Goal: Task Accomplishment & Management: Manage account settings

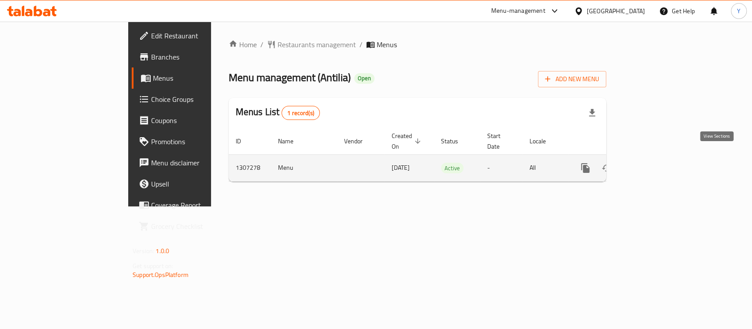
click at [659, 160] on link "enhanced table" at bounding box center [648, 167] width 21 height 21
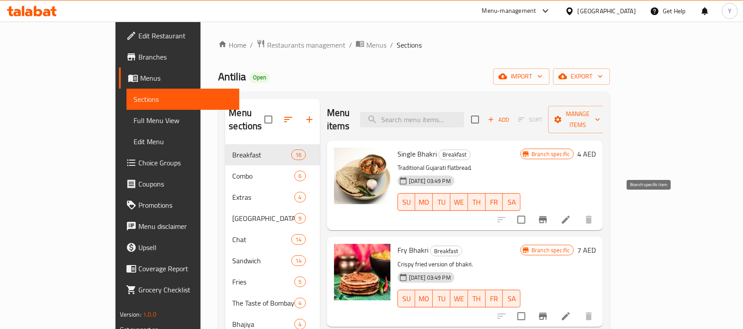
click at [547, 216] on icon "Branch-specific-item" at bounding box center [543, 219] width 8 height 7
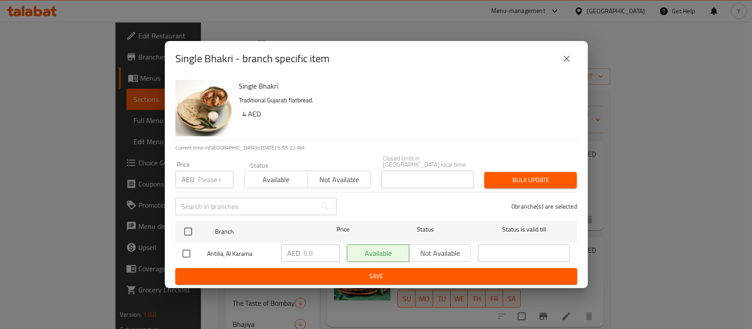
click at [570, 60] on icon "close" at bounding box center [566, 58] width 11 height 11
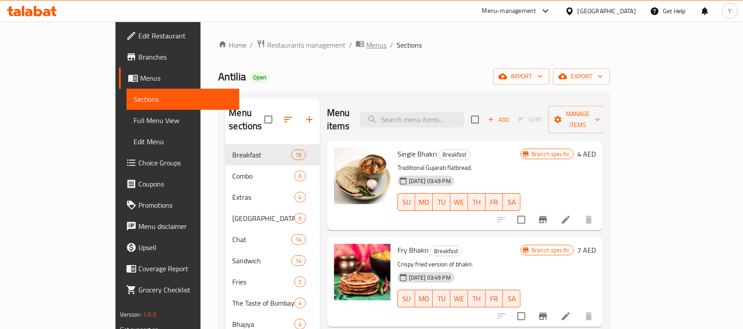
click at [366, 46] on span "Menus" at bounding box center [376, 45] width 20 height 11
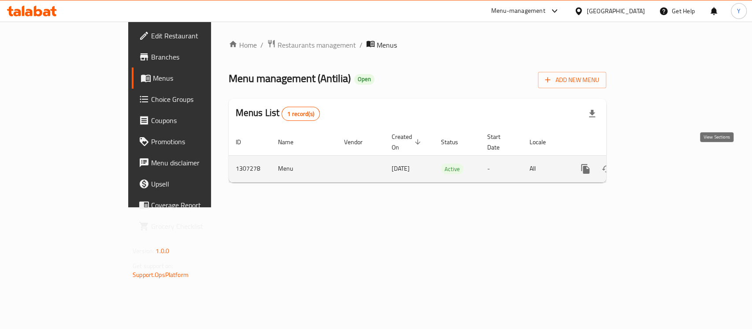
click at [654, 163] on icon "enhanced table" at bounding box center [648, 168] width 11 height 11
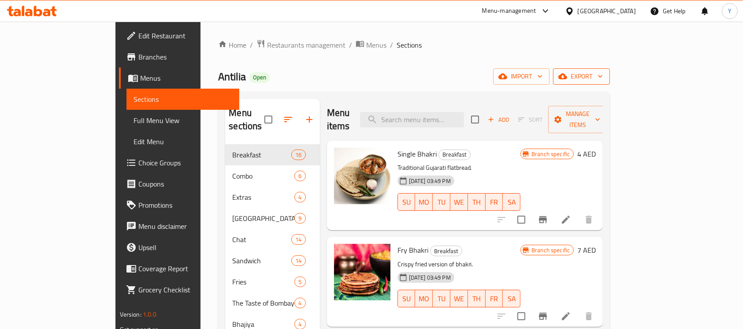
click at [603, 73] on span "export" at bounding box center [581, 76] width 43 height 11
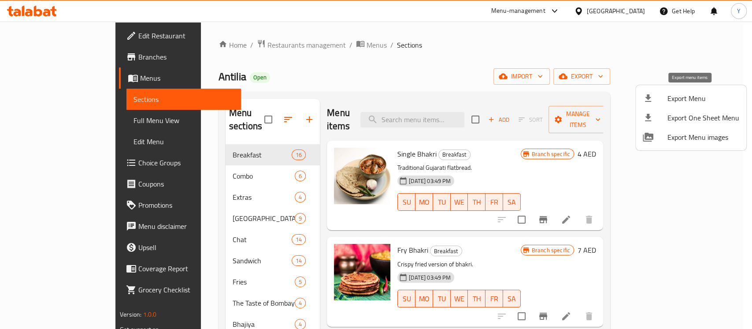
click at [669, 98] on span "Export Menu" at bounding box center [703, 98] width 72 height 11
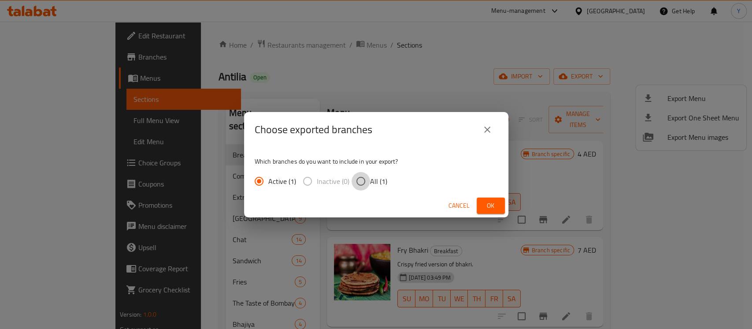
click at [355, 174] on input "All (1)" at bounding box center [360, 181] width 18 height 18
radio input "true"
click at [498, 209] on button "Ok" at bounding box center [491, 205] width 28 height 16
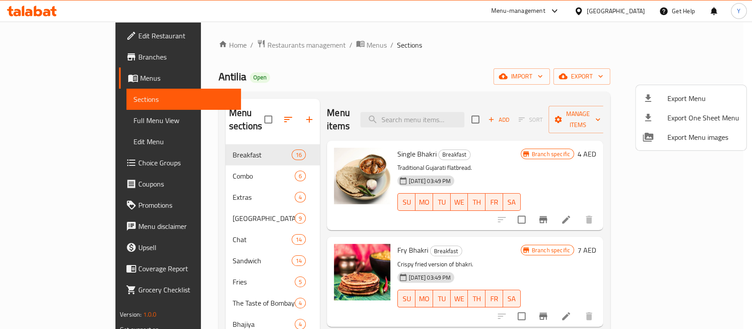
click at [335, 77] on div at bounding box center [376, 164] width 752 height 329
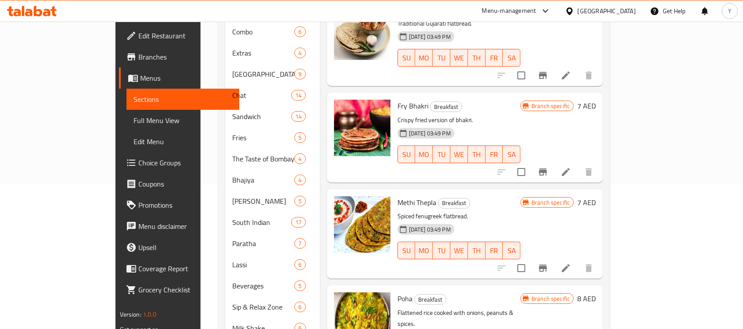
scroll to position [144, 0]
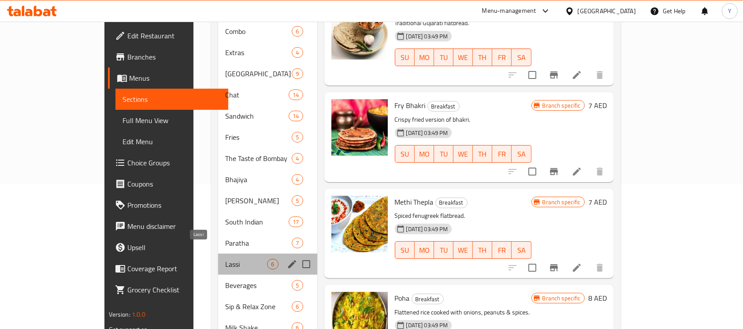
click at [225, 259] on span "Lassi" at bounding box center [246, 264] width 42 height 11
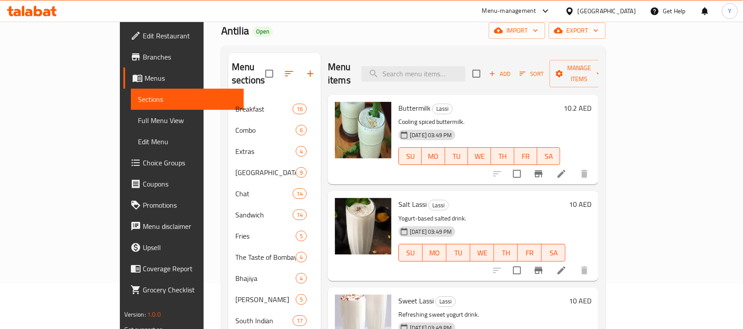
scroll to position [52, 0]
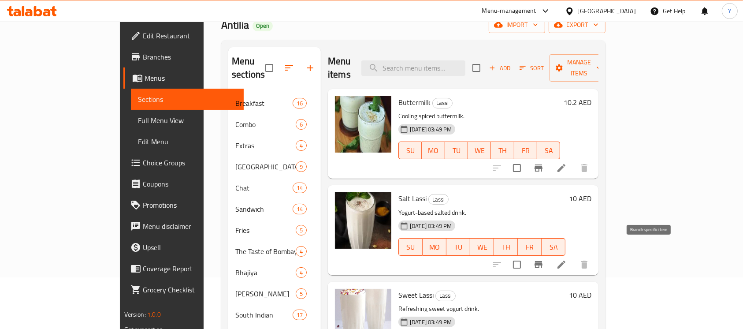
click at [543, 259] on icon "Branch-specific-item" at bounding box center [538, 264] width 11 height 11
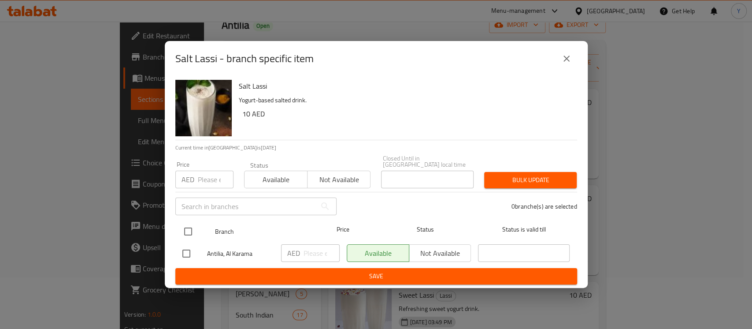
click at [182, 227] on input "checkbox" at bounding box center [188, 231] width 18 height 18
checkbox input "true"
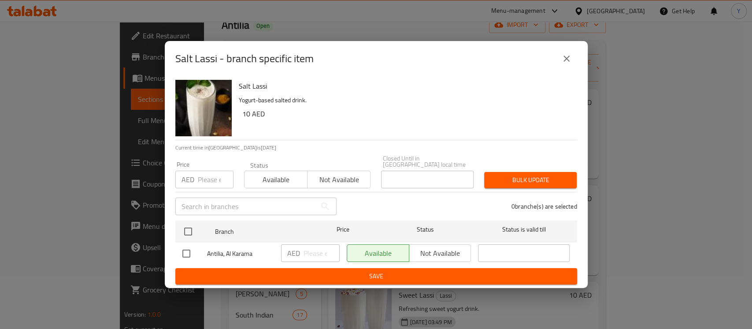
checkbox input "true"
click at [207, 189] on div "Price AED Price" at bounding box center [204, 174] width 69 height 37
click at [209, 186] on input "number" at bounding box center [216, 179] width 36 height 18
type input "17"
click at [508, 177] on span "Bulk update" at bounding box center [530, 179] width 78 height 11
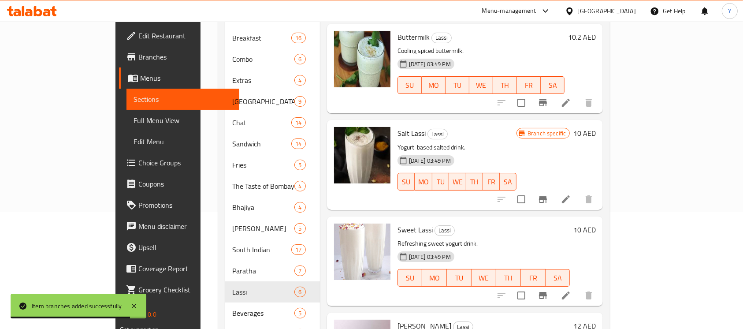
scroll to position [122, 0]
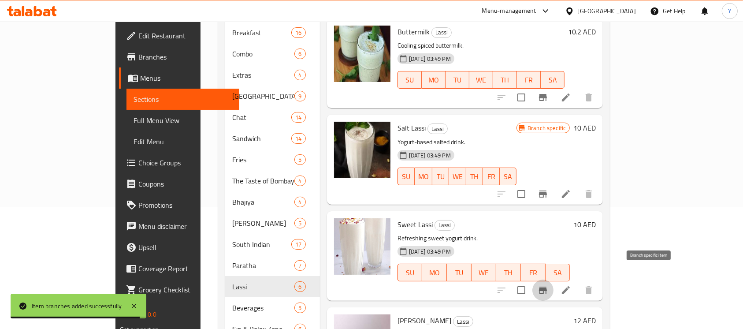
click at [553, 282] on button "Branch-specific-item" at bounding box center [542, 289] width 21 height 21
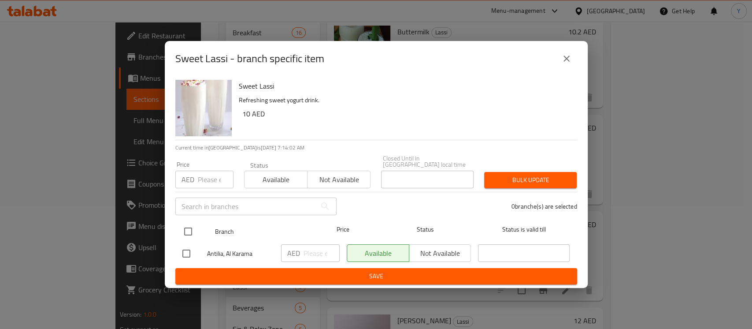
click at [191, 235] on input "checkbox" at bounding box center [188, 231] width 18 height 18
checkbox input "true"
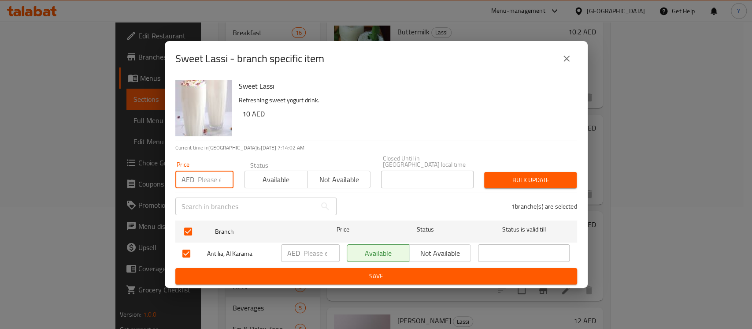
click at [206, 185] on input "number" at bounding box center [216, 179] width 36 height 18
type input "17"
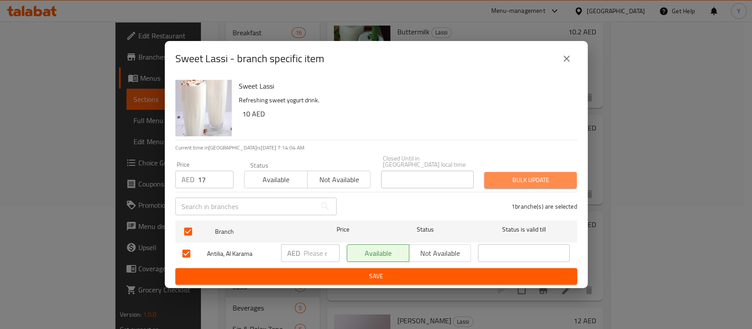
drag, startPoint x: 555, startPoint y: 185, endPoint x: 534, endPoint y: 275, distance: 92.2
click at [554, 185] on span "Bulk update" at bounding box center [530, 179] width 78 height 11
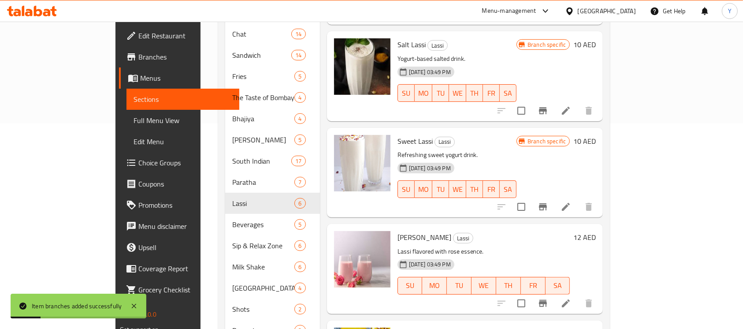
scroll to position [207, 0]
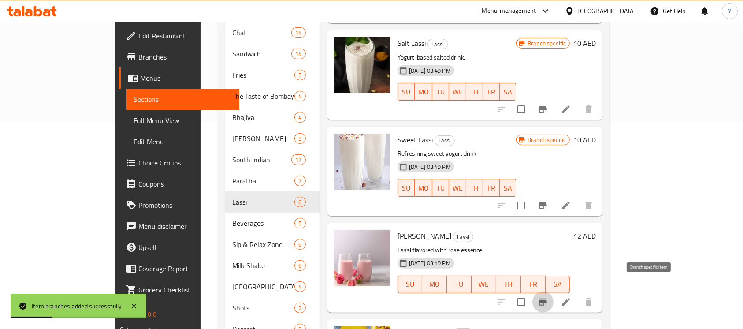
click at [548, 296] on icon "Branch-specific-item" at bounding box center [542, 301] width 11 height 11
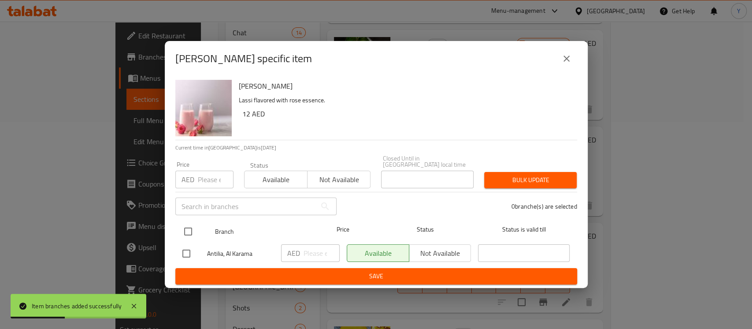
click at [197, 228] on div at bounding box center [195, 231] width 33 height 26
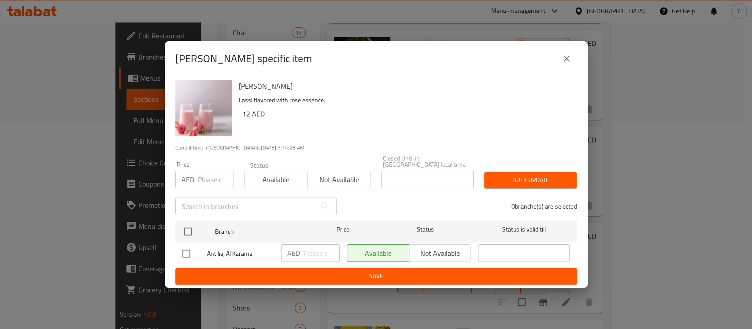
drag, startPoint x: 187, startPoint y: 232, endPoint x: 199, endPoint y: 204, distance: 30.2
click at [187, 232] on input "checkbox" at bounding box center [188, 231] width 18 height 18
checkbox input "true"
paste input "20.40"
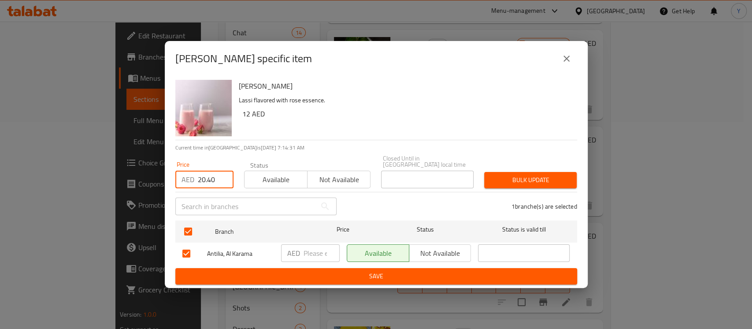
type input "20.40"
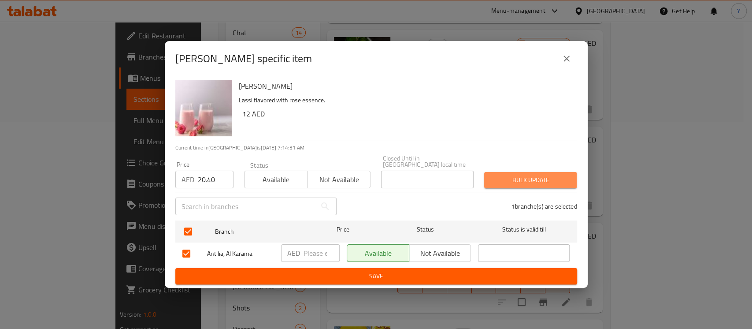
click at [511, 185] on span "Bulk update" at bounding box center [530, 179] width 78 height 11
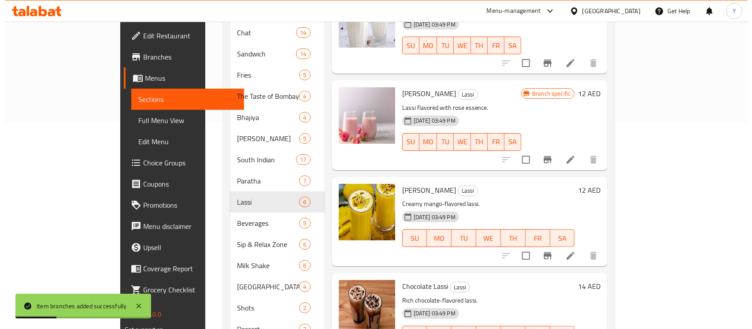
scroll to position [162, 0]
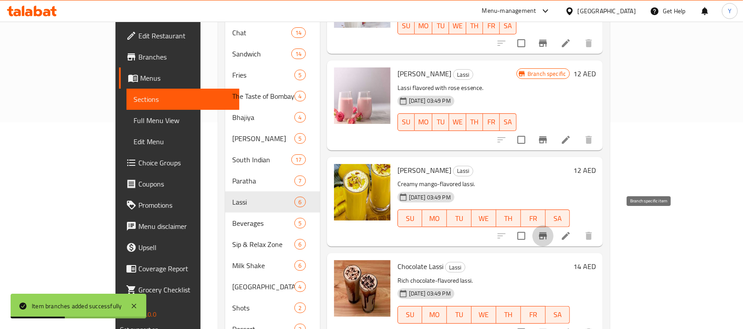
click at [553, 225] on button "Branch-specific-item" at bounding box center [542, 235] width 21 height 21
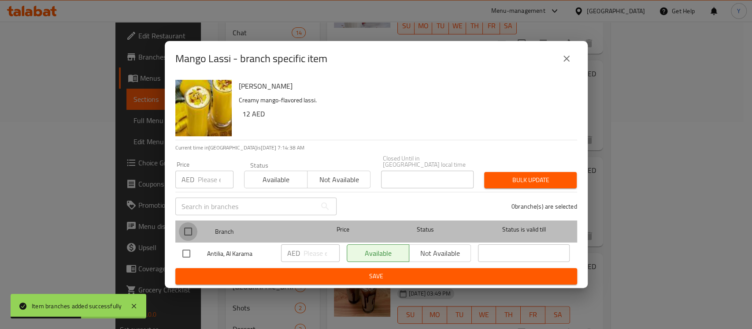
click at [190, 233] on input "checkbox" at bounding box center [188, 231] width 18 height 18
checkbox input "true"
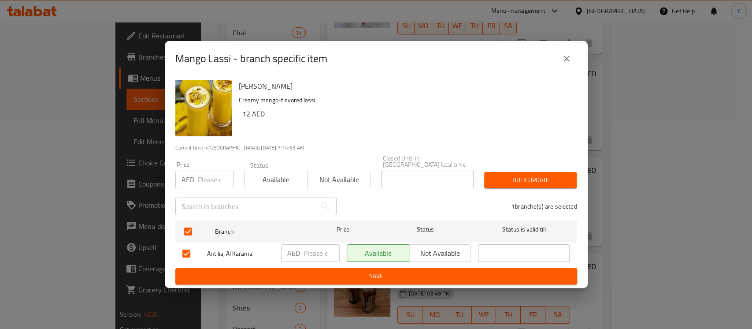
drag, startPoint x: 197, startPoint y: 181, endPoint x: 191, endPoint y: 175, distance: 8.7
click at [191, 175] on p "AED" at bounding box center [187, 179] width 13 height 11
click at [200, 177] on input "number" at bounding box center [216, 179] width 36 height 18
paste input "20.40"
type input "20.40"
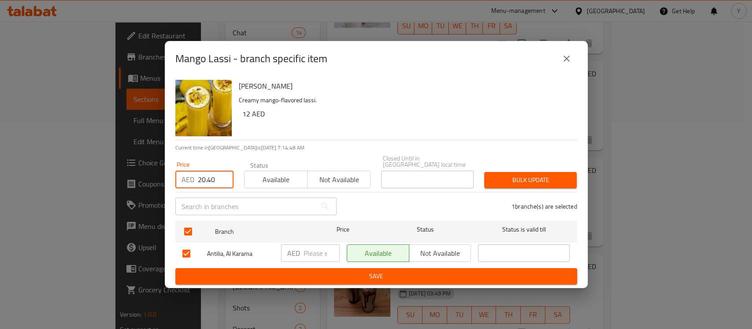
click at [523, 184] on span "Bulk update" at bounding box center [530, 179] width 78 height 11
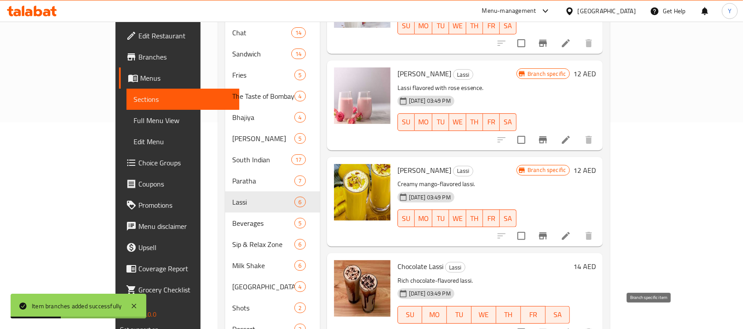
click at [548, 327] on icon "Branch-specific-item" at bounding box center [542, 332] width 11 height 11
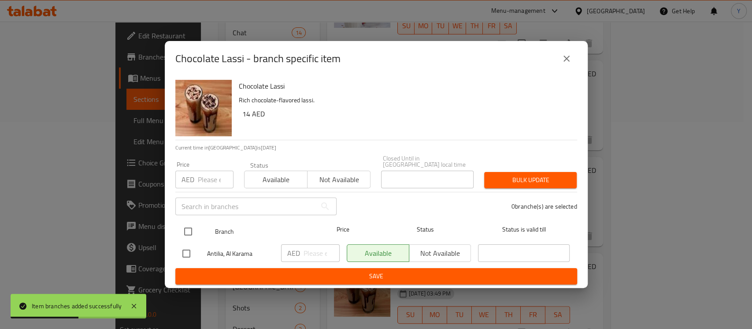
click at [187, 234] on input "checkbox" at bounding box center [188, 231] width 18 height 18
checkbox input "true"
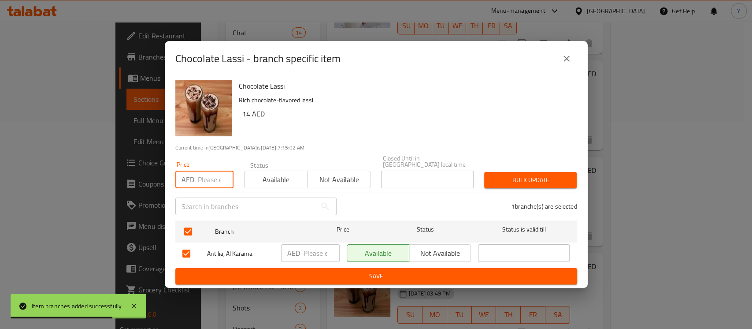
paste input "23.80"
type input "23.80"
click at [532, 171] on div "Bulk update" at bounding box center [530, 179] width 103 height 27
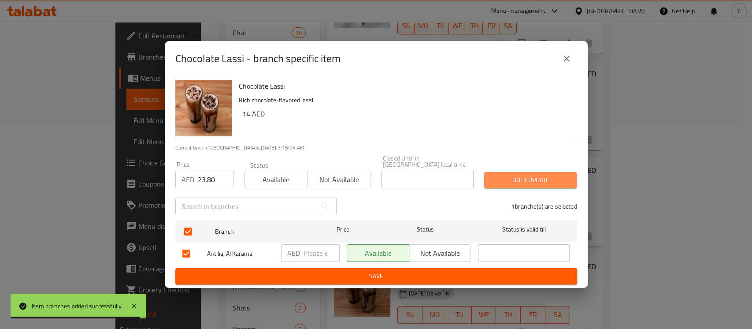
click at [529, 176] on span "Bulk update" at bounding box center [530, 179] width 78 height 11
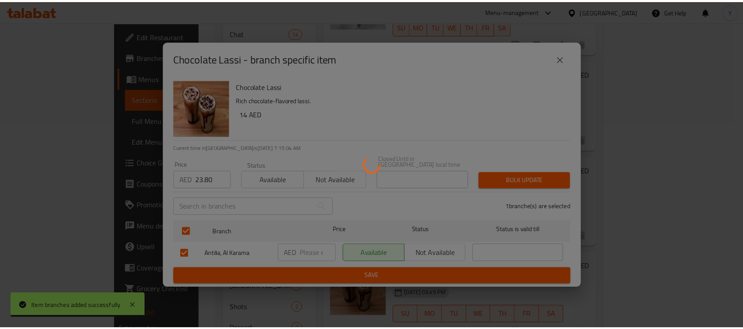
scroll to position [207, 0]
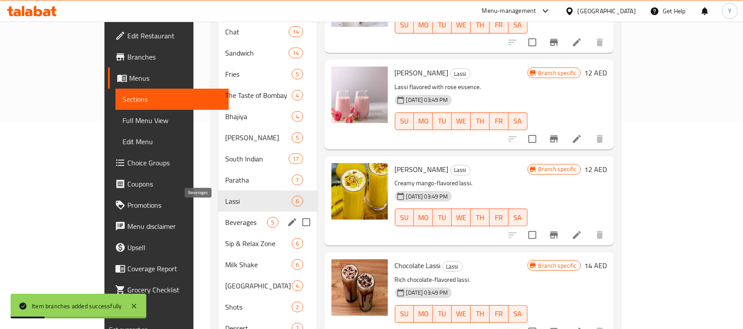
click at [225, 217] on span "Beverages" at bounding box center [246, 222] width 42 height 11
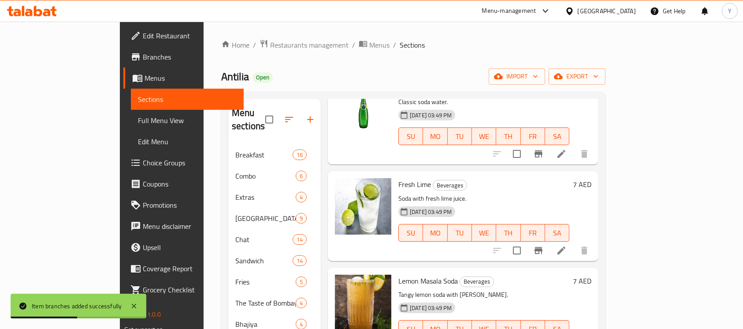
click at [598, 122] on div "Plain Soda Beverages Classic soda water. [DATE] 03:49 PM SU MO TU WE TH FR SA 5…" at bounding box center [463, 119] width 270 height 89
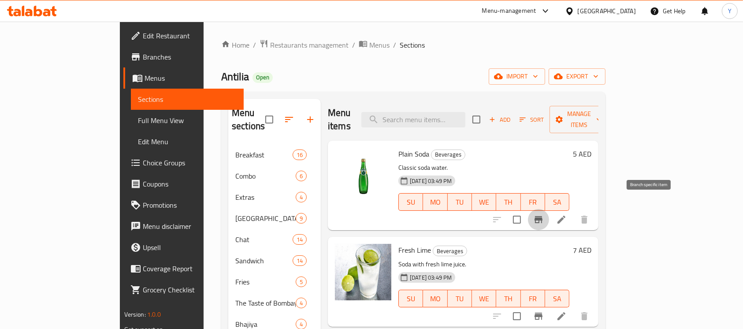
click at [543, 214] on icon "Branch-specific-item" at bounding box center [538, 219] width 11 height 11
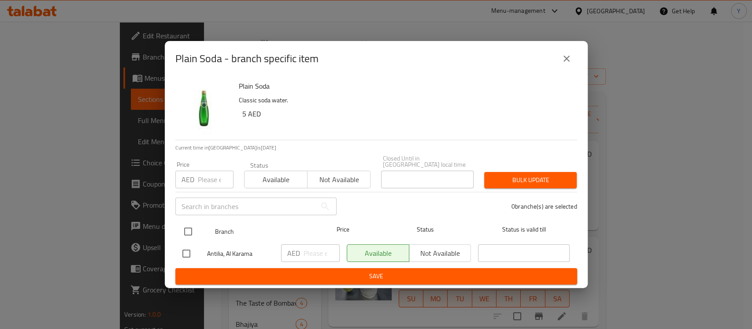
click at [184, 227] on input "checkbox" at bounding box center [188, 231] width 18 height 18
checkbox input "true"
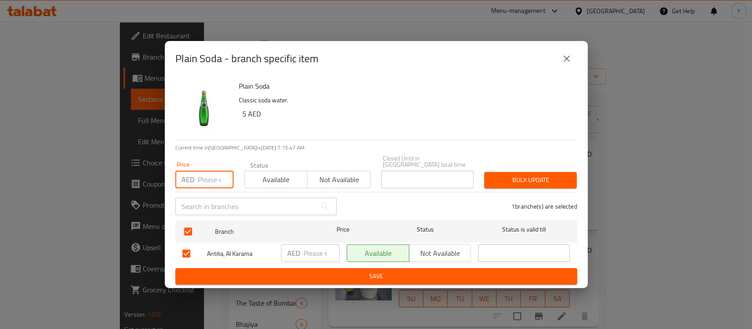
paste input "8.50"
type input "8.50"
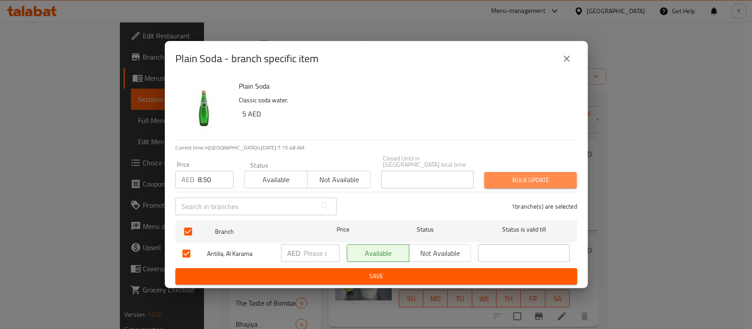
click at [532, 180] on span "Bulk update" at bounding box center [530, 179] width 78 height 11
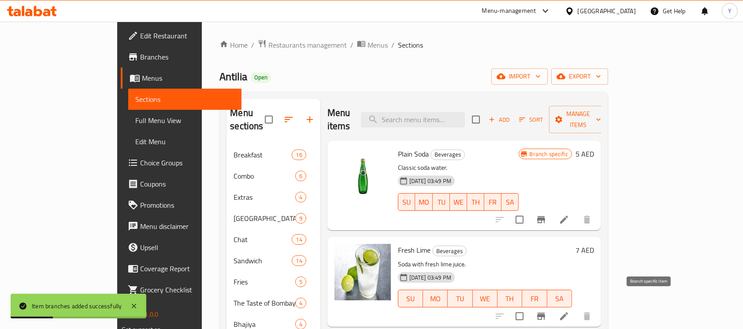
click at [546, 311] on icon "Branch-specific-item" at bounding box center [541, 316] width 11 height 11
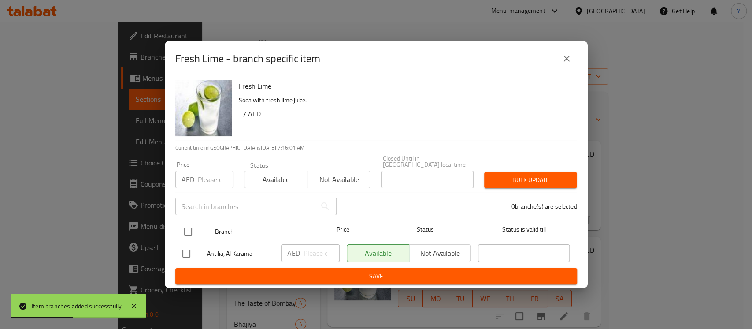
click at [188, 226] on input "checkbox" at bounding box center [188, 231] width 18 height 18
checkbox input "true"
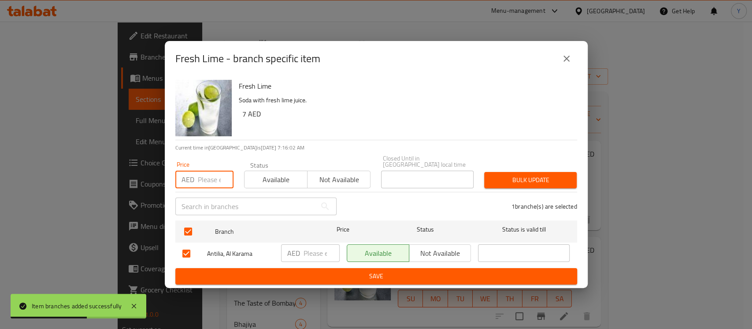
click at [212, 181] on input "number" at bounding box center [216, 179] width 36 height 18
paste input "11.90"
type input "11.90"
click at [518, 183] on span "Bulk update" at bounding box center [530, 179] width 78 height 11
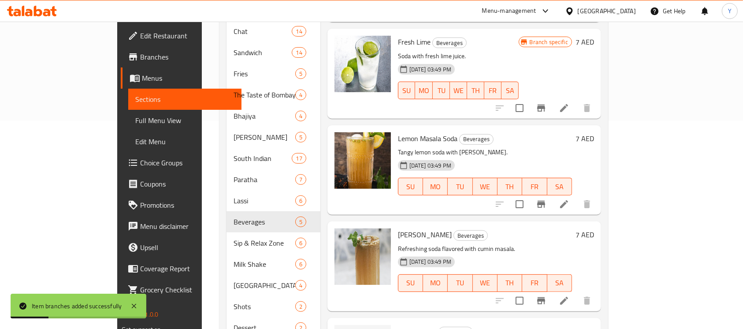
scroll to position [210, 0]
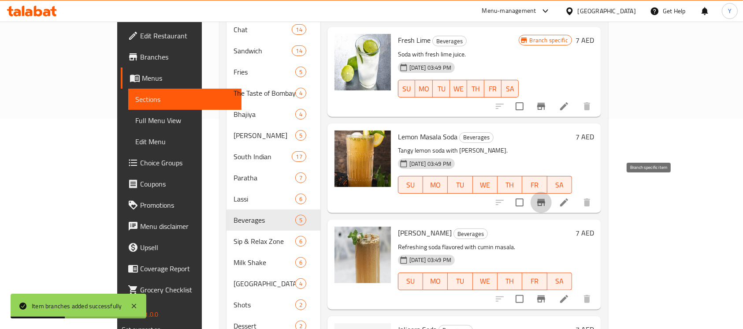
click at [545, 199] on icon "Branch-specific-item" at bounding box center [541, 202] width 8 height 7
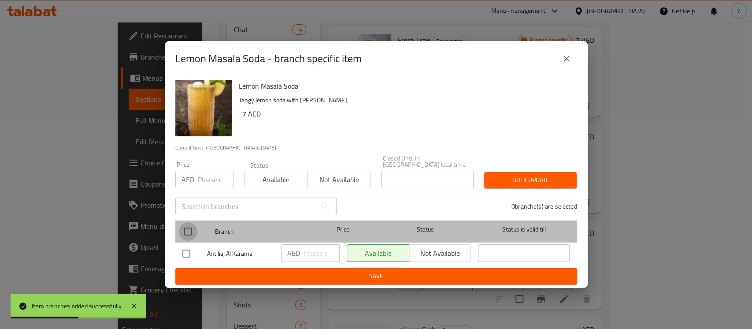
click at [189, 232] on input "checkbox" at bounding box center [188, 231] width 18 height 18
checkbox input "true"
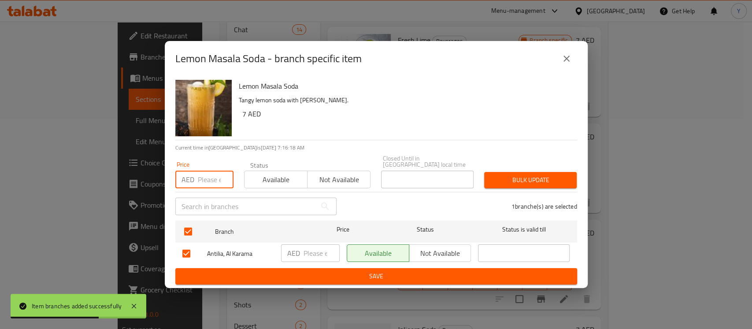
paste input "11.90"
type input "11.90"
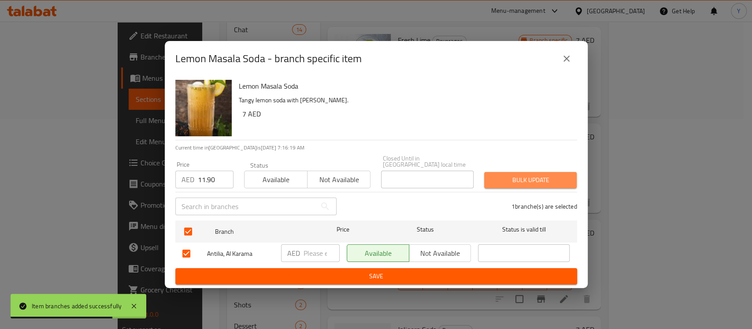
click at [525, 185] on span "Bulk update" at bounding box center [530, 179] width 78 height 11
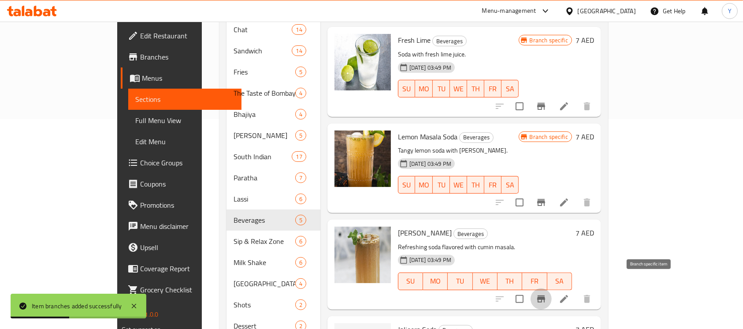
click at [546, 293] on icon "Branch-specific-item" at bounding box center [541, 298] width 11 height 11
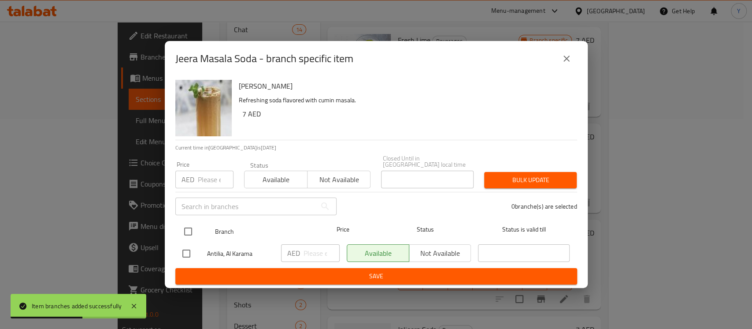
click at [186, 224] on input "checkbox" at bounding box center [188, 231] width 18 height 18
checkbox input "true"
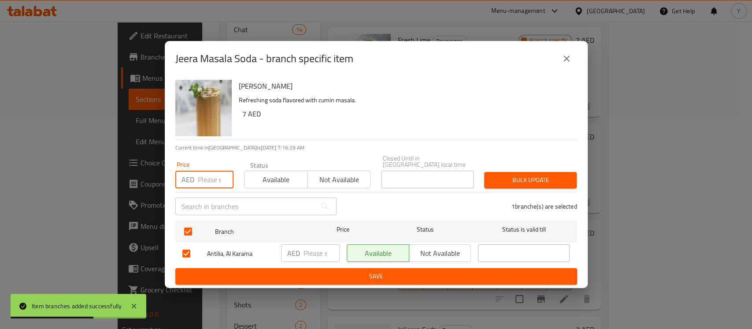
click at [211, 182] on input "number" at bounding box center [216, 179] width 36 height 18
paste input "11.90"
type input "11.90"
click at [521, 182] on span "Bulk update" at bounding box center [530, 179] width 78 height 11
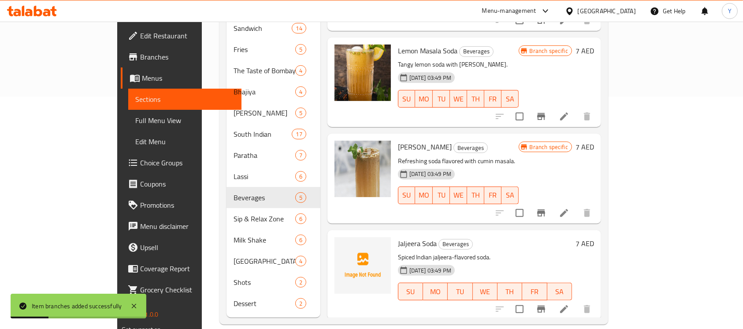
scroll to position [66, 0]
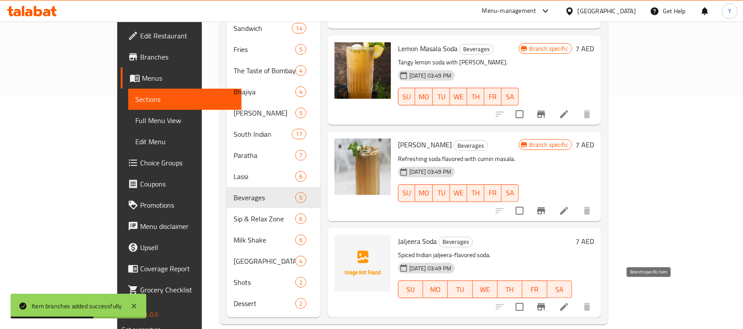
click at [551, 296] on button "Branch-specific-item" at bounding box center [540, 306] width 21 height 21
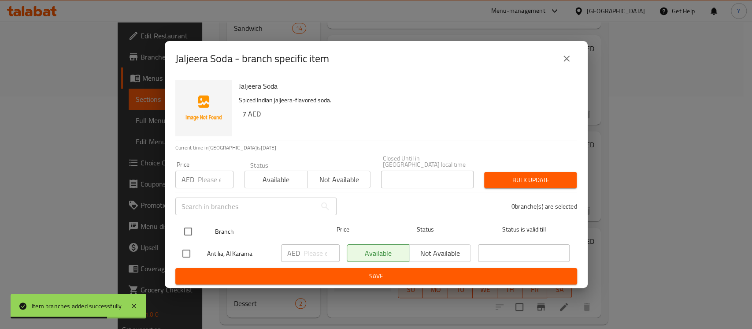
click at [191, 235] on input "checkbox" at bounding box center [188, 231] width 18 height 18
checkbox input "true"
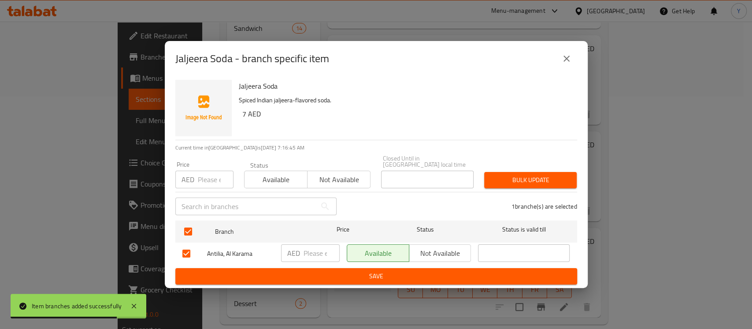
click at [203, 189] on div "Price AED Price" at bounding box center [204, 174] width 69 height 37
click at [206, 183] on input "number" at bounding box center [216, 179] width 36 height 18
paste input "11.90"
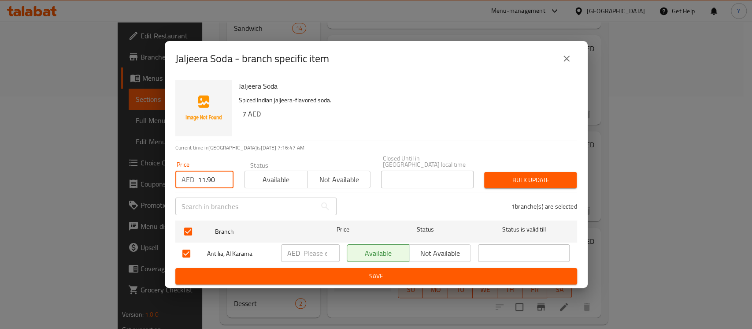
type input "11.90"
click at [530, 182] on span "Bulk update" at bounding box center [530, 179] width 78 height 11
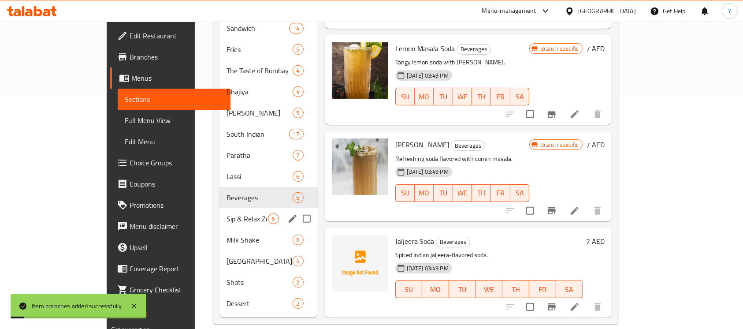
click at [219, 210] on div "Sip & Relax Zone 6" at bounding box center [268, 218] width 98 height 21
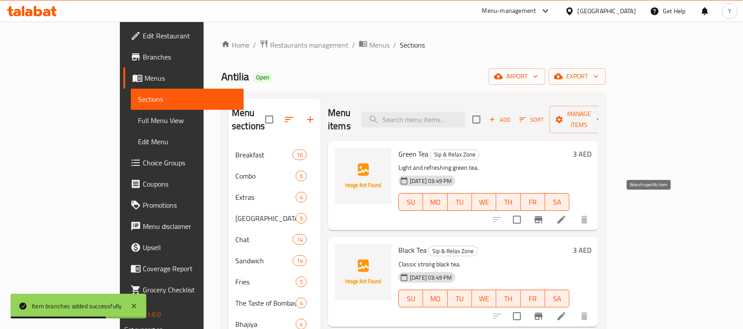
click at [549, 211] on button "Branch-specific-item" at bounding box center [538, 219] width 21 height 21
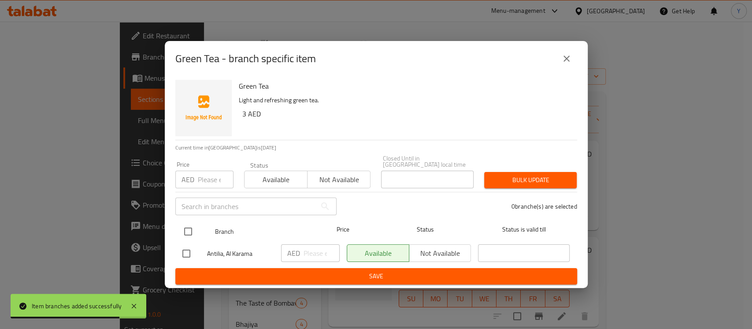
click at [186, 229] on input "checkbox" at bounding box center [188, 231] width 18 height 18
checkbox input "true"
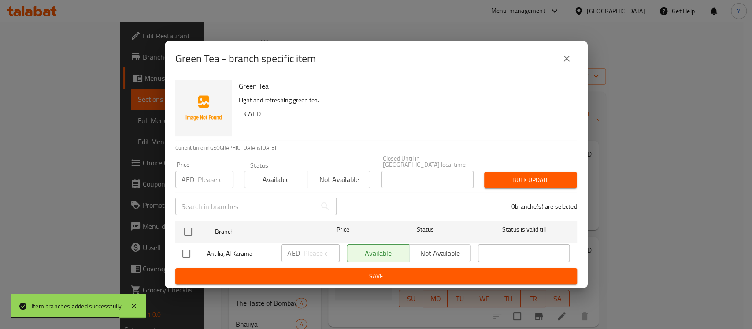
checkbox input "true"
click at [202, 182] on input "number" at bounding box center [216, 179] width 36 height 18
paste input "5.10"
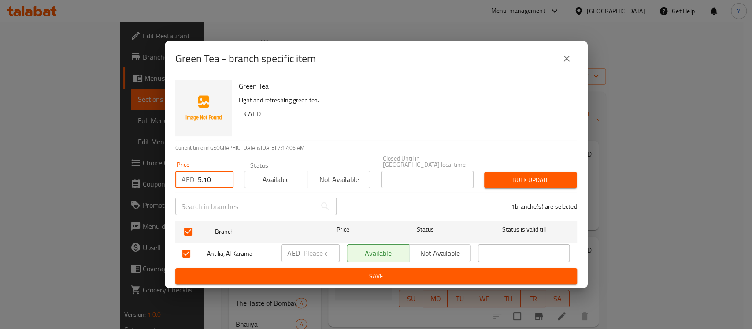
type input "5.10"
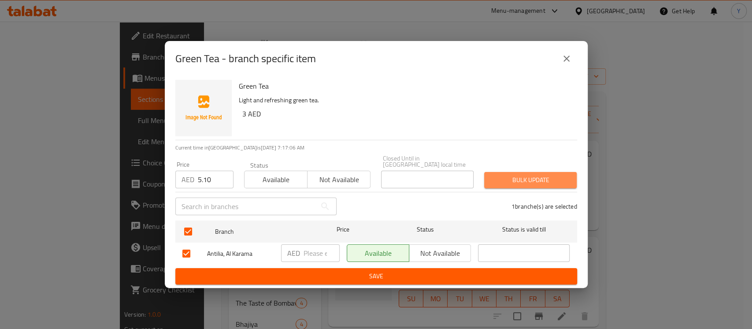
drag, startPoint x: 497, startPoint y: 174, endPoint x: 488, endPoint y: 292, distance: 119.2
click at [497, 174] on button "Bulk update" at bounding box center [530, 180] width 92 height 16
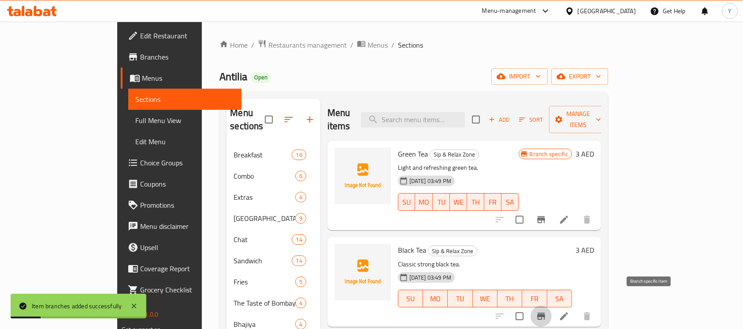
click at [551, 305] on button "Branch-specific-item" at bounding box center [540, 315] width 21 height 21
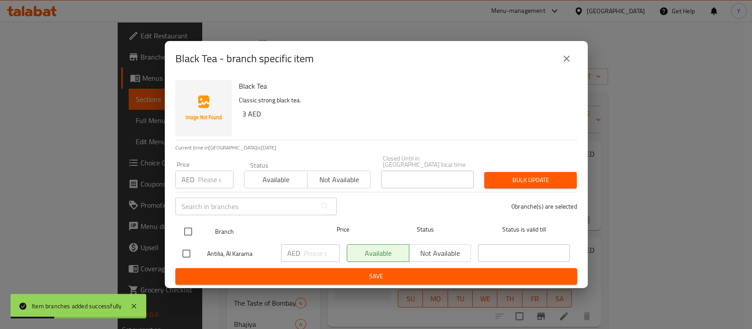
click at [194, 231] on input "checkbox" at bounding box center [188, 231] width 18 height 18
checkbox input "true"
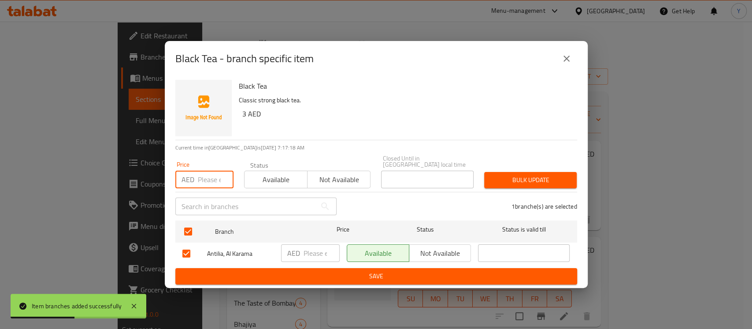
paste input "5.10"
type input "5.10"
drag, startPoint x: 544, startPoint y: 184, endPoint x: 487, endPoint y: 304, distance: 133.0
click at [543, 185] on span "Bulk update" at bounding box center [530, 179] width 78 height 11
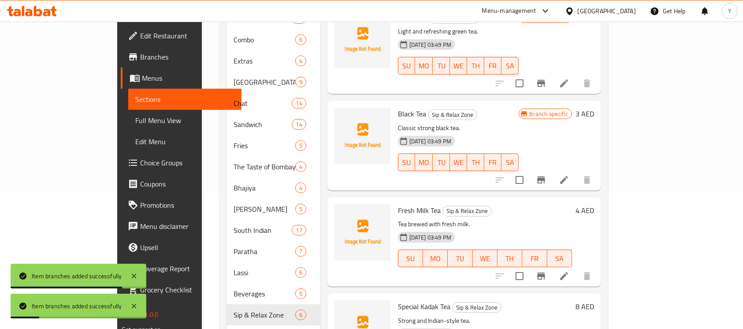
scroll to position [173, 0]
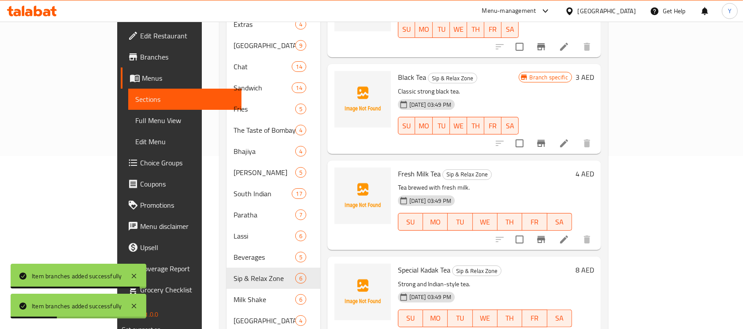
click at [546, 234] on icon "Branch-specific-item" at bounding box center [541, 239] width 11 height 11
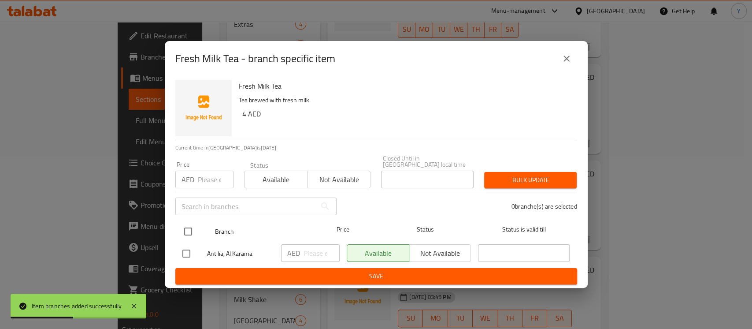
click at [187, 221] on div at bounding box center [195, 231] width 33 height 26
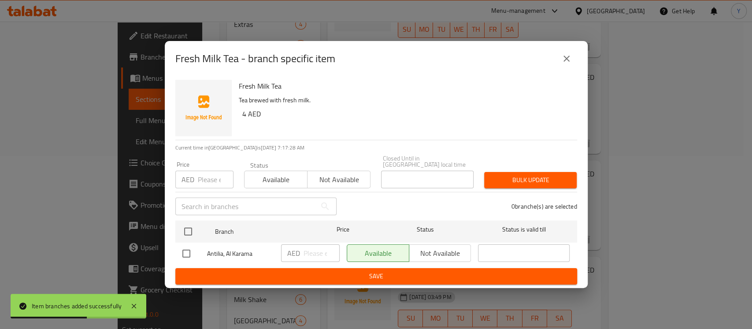
drag, startPoint x: 185, startPoint y: 238, endPoint x: 204, endPoint y: 208, distance: 35.7
click at [185, 238] on input "checkbox" at bounding box center [188, 231] width 18 height 18
checkbox input "true"
click at [208, 180] on input "number" at bounding box center [216, 179] width 36 height 18
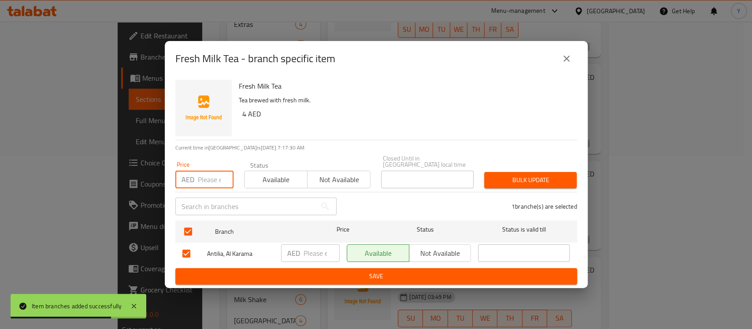
paste input "6.80"
type input "6.80"
click at [498, 170] on div "Bulk update" at bounding box center [530, 179] width 103 height 27
click at [502, 185] on button "Bulk update" at bounding box center [530, 180] width 92 height 16
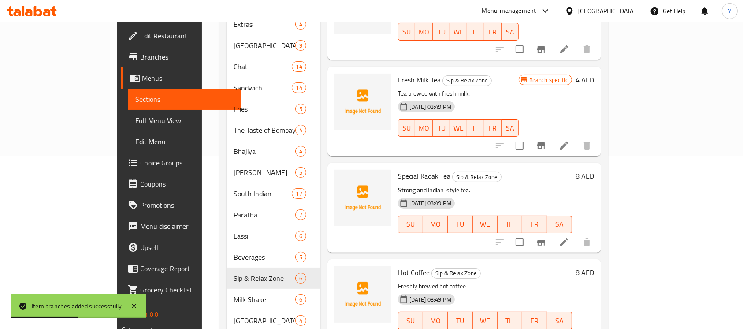
scroll to position [95, 0]
click at [545, 237] on icon "Branch-specific-item" at bounding box center [541, 240] width 8 height 7
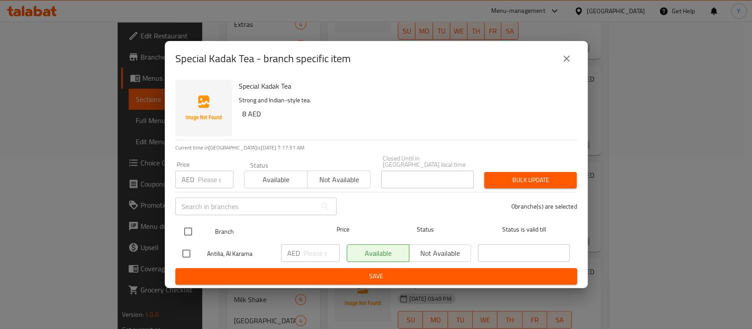
click at [193, 234] on input "checkbox" at bounding box center [188, 231] width 18 height 18
checkbox input "true"
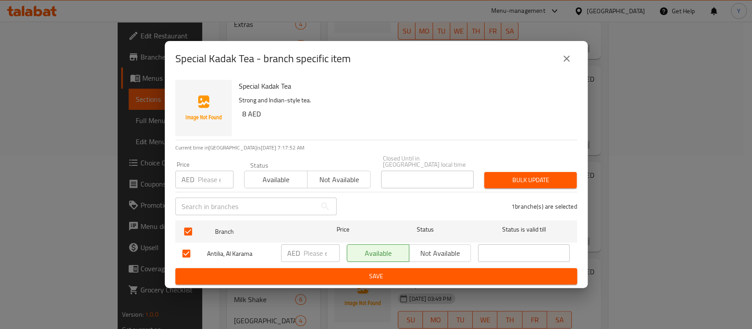
click at [206, 184] on input "number" at bounding box center [216, 179] width 36 height 18
paste input "13.60"
type input "13.60"
click at [510, 176] on span "Bulk update" at bounding box center [530, 179] width 78 height 11
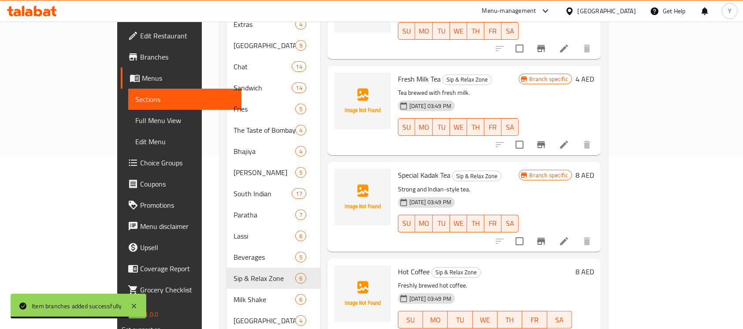
scroll to position [232, 0]
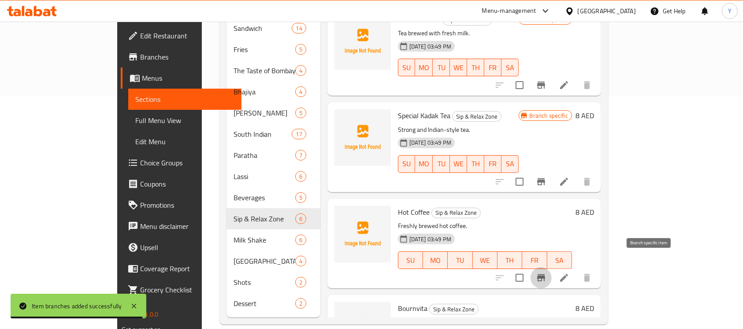
click at [546, 272] on icon "Branch-specific-item" at bounding box center [541, 277] width 11 height 11
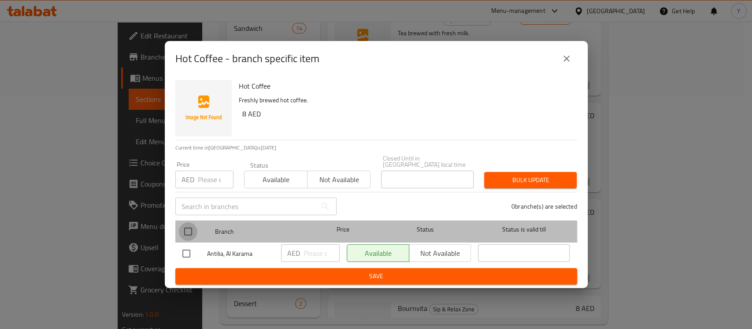
click at [194, 236] on input "checkbox" at bounding box center [188, 231] width 18 height 18
checkbox input "true"
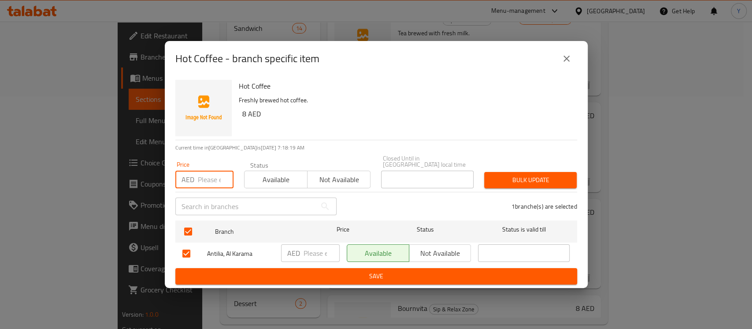
paste input "13.60"
type input "13.60"
drag, startPoint x: 537, startPoint y: 170, endPoint x: 526, endPoint y: 180, distance: 14.6
click at [531, 175] on div "Bulk update" at bounding box center [530, 179] width 103 height 27
click at [526, 180] on span "Bulk update" at bounding box center [530, 179] width 78 height 11
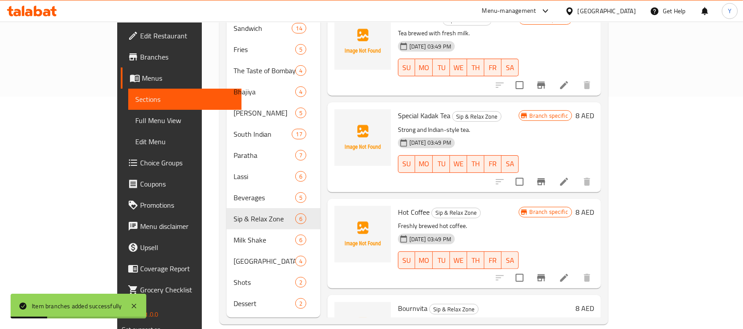
scroll to position [162, 0]
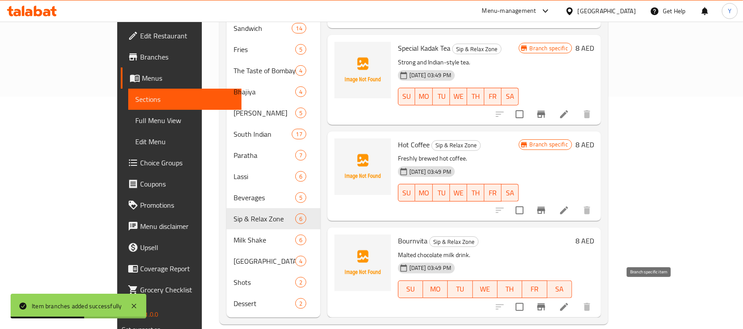
click at [546, 301] on icon "Branch-specific-item" at bounding box center [541, 306] width 11 height 11
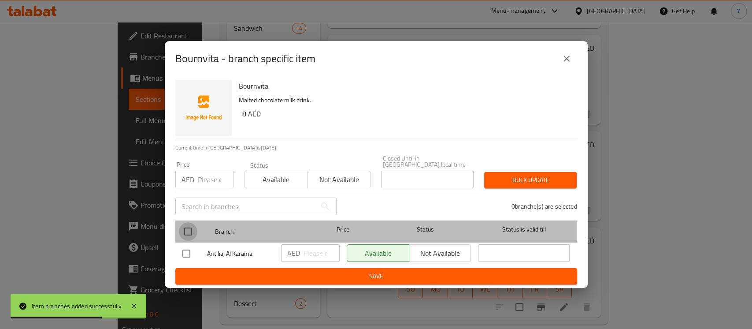
click at [185, 222] on input "checkbox" at bounding box center [188, 231] width 18 height 18
checkbox input "true"
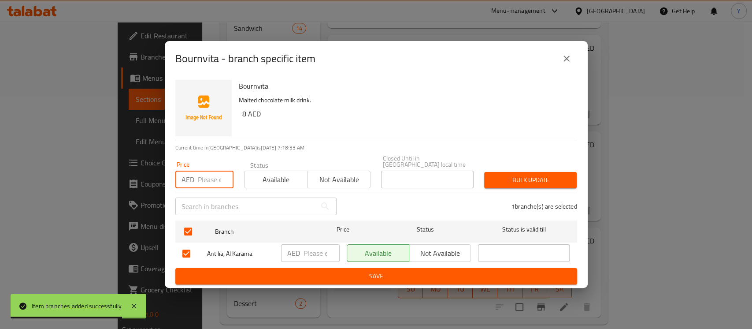
paste input "13.60"
type input "13.60"
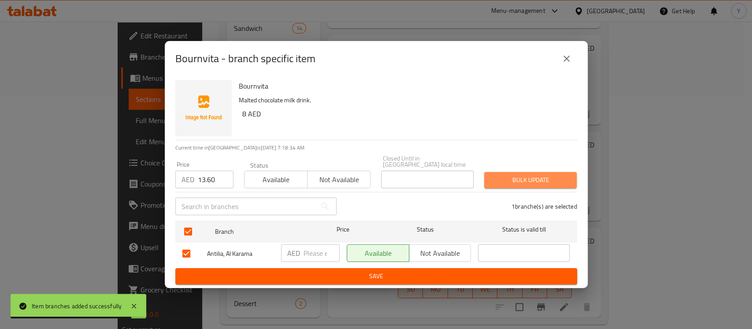
click at [488, 175] on button "Bulk update" at bounding box center [530, 180] width 92 height 16
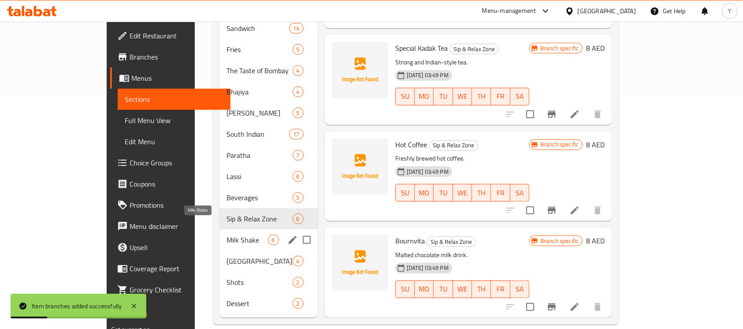
click at [226, 234] on span "Milk Shake" at bounding box center [246, 239] width 41 height 11
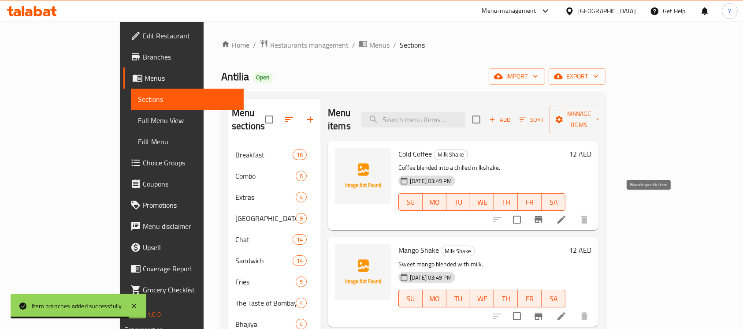
click at [543, 214] on icon "Branch-specific-item" at bounding box center [538, 219] width 11 height 11
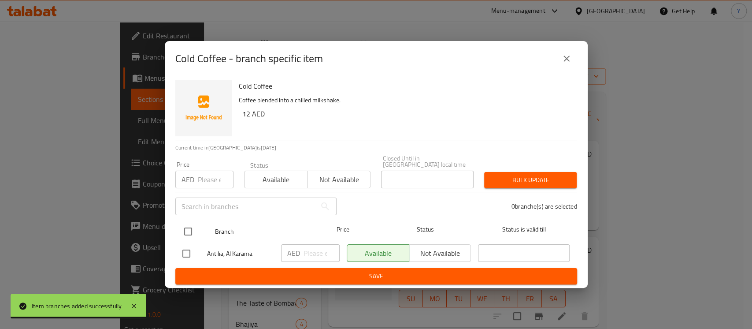
click at [185, 229] on input "checkbox" at bounding box center [188, 231] width 18 height 18
checkbox input "true"
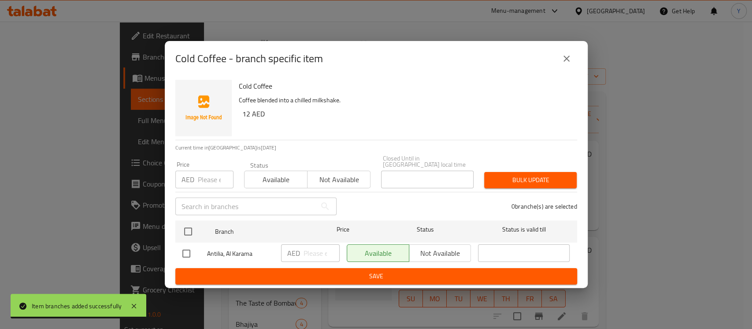
checkbox input "true"
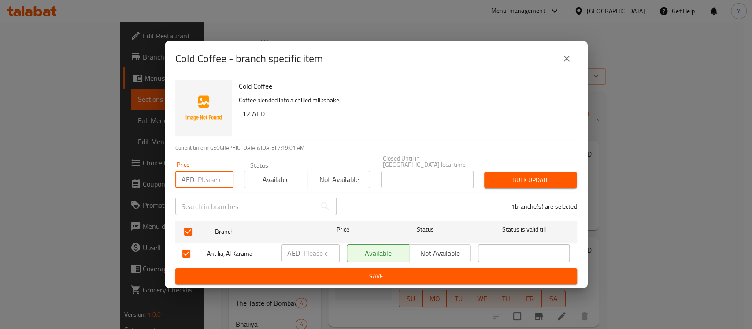
paste input "20.40"
type input "20.40"
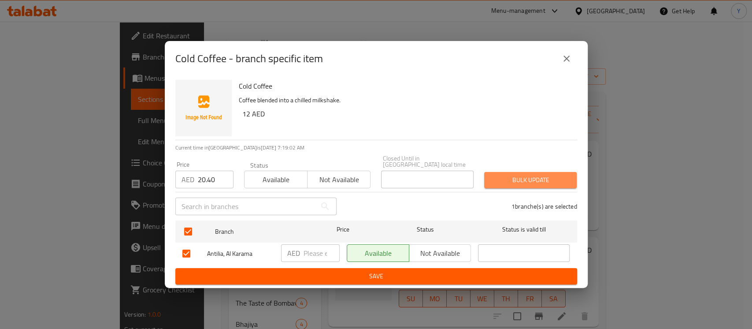
click at [544, 186] on button "Bulk update" at bounding box center [530, 180] width 92 height 16
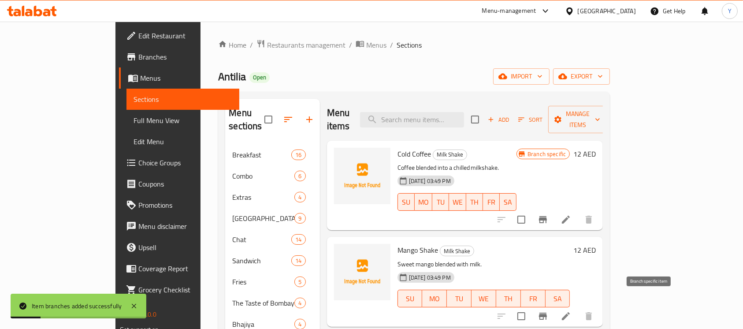
click at [548, 311] on icon "Branch-specific-item" at bounding box center [542, 316] width 11 height 11
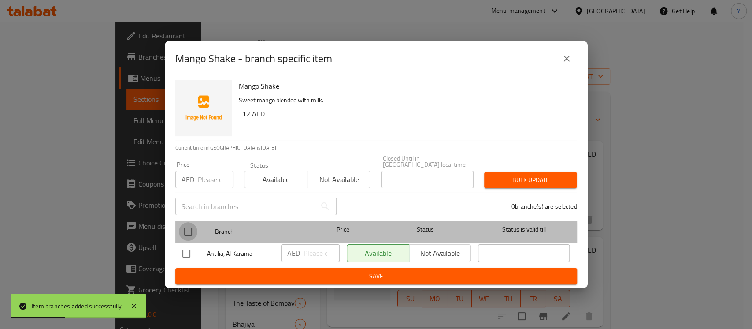
click at [189, 234] on input "checkbox" at bounding box center [188, 231] width 18 height 18
checkbox input "true"
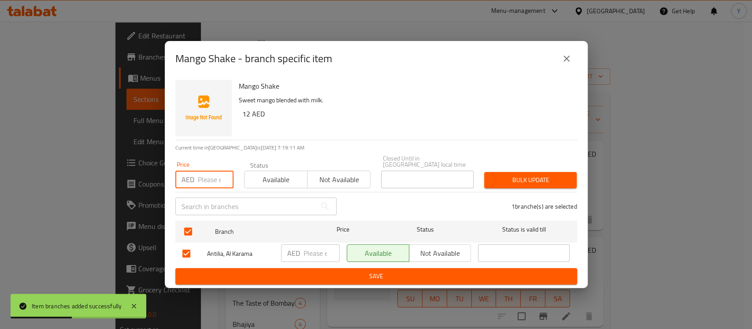
click at [204, 185] on input "number" at bounding box center [216, 179] width 36 height 18
paste input "20.40"
type input "20.40"
click at [497, 177] on span "Bulk update" at bounding box center [530, 179] width 78 height 11
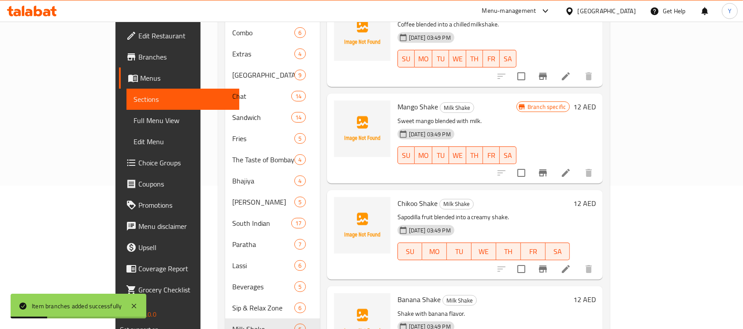
scroll to position [144, 0]
click at [547, 264] on icon "Branch-specific-item" at bounding box center [543, 267] width 8 height 7
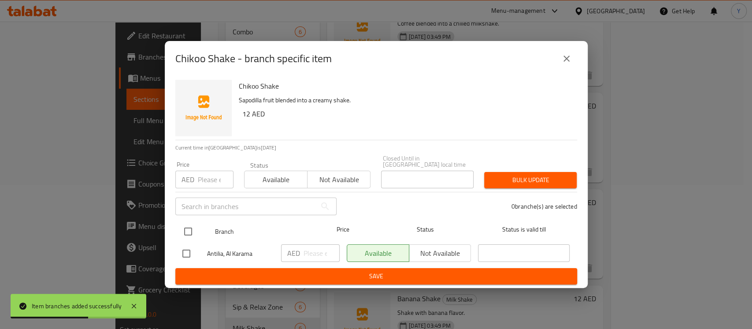
click at [194, 229] on input "checkbox" at bounding box center [188, 231] width 18 height 18
checkbox input "true"
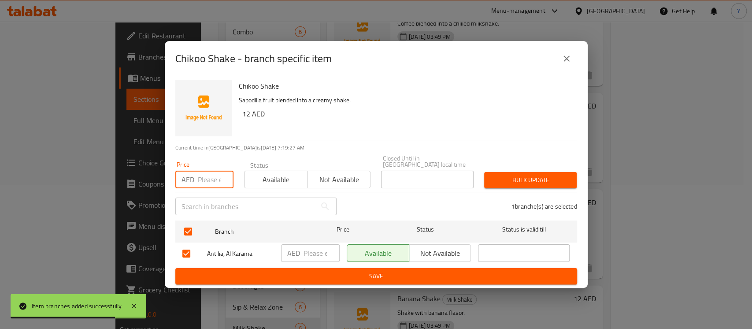
paste input "20.40"
type input "20.40"
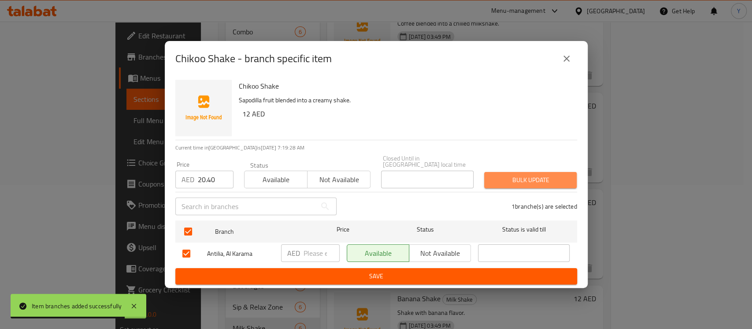
click at [514, 175] on span "Bulk update" at bounding box center [530, 179] width 78 height 11
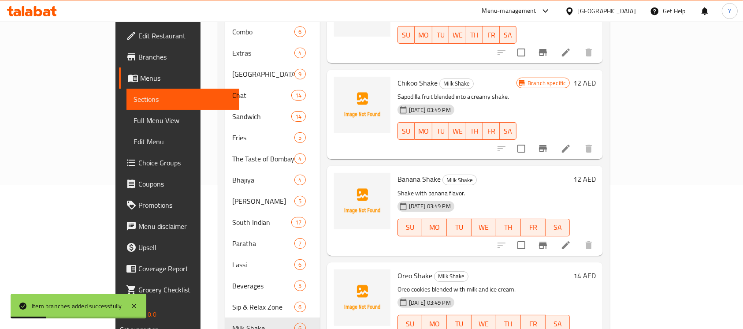
scroll to position [120, 0]
click at [548, 239] on icon "Branch-specific-item" at bounding box center [542, 244] width 11 height 11
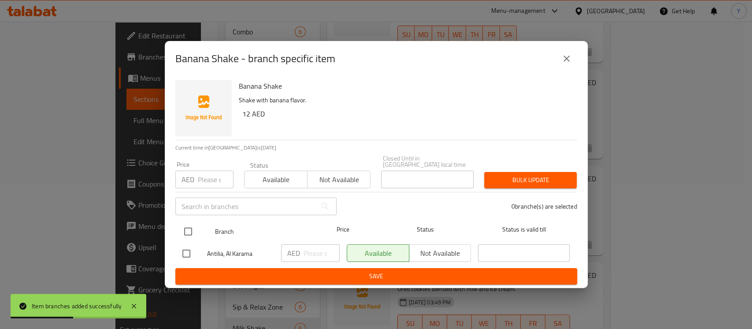
click at [190, 234] on input "checkbox" at bounding box center [188, 231] width 18 height 18
checkbox input "true"
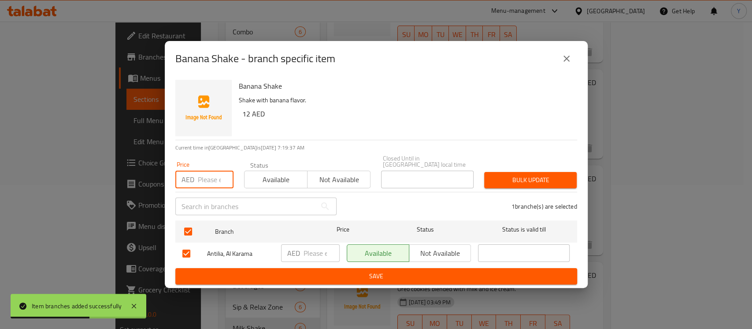
paste input "20.40"
type input "20.40"
click at [531, 183] on span "Bulk update" at bounding box center [530, 179] width 78 height 11
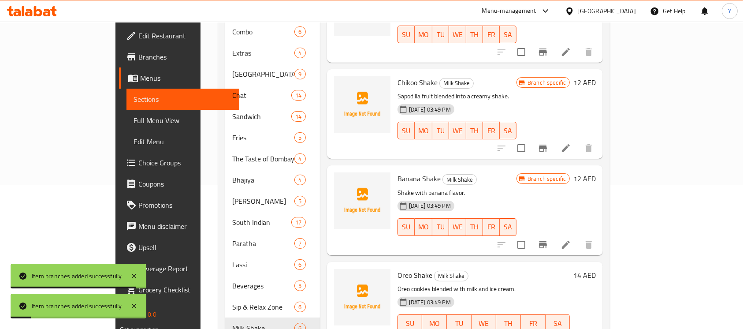
scroll to position [232, 0]
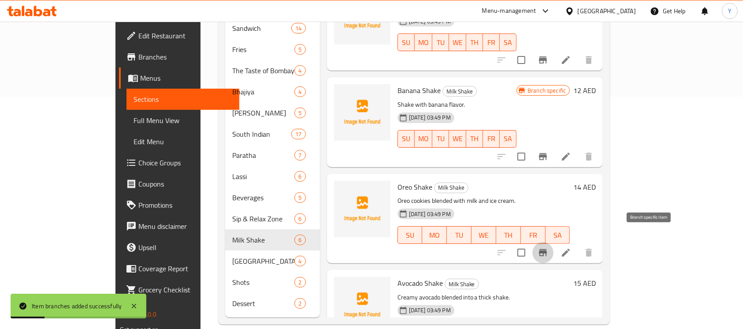
click at [553, 245] on button "Branch-specific-item" at bounding box center [542, 252] width 21 height 21
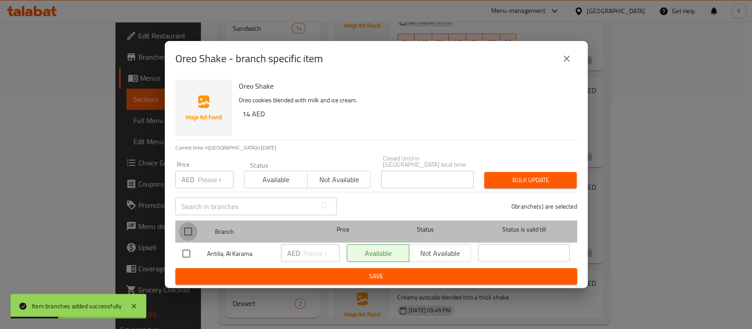
click at [188, 227] on input "checkbox" at bounding box center [188, 231] width 18 height 18
checkbox input "true"
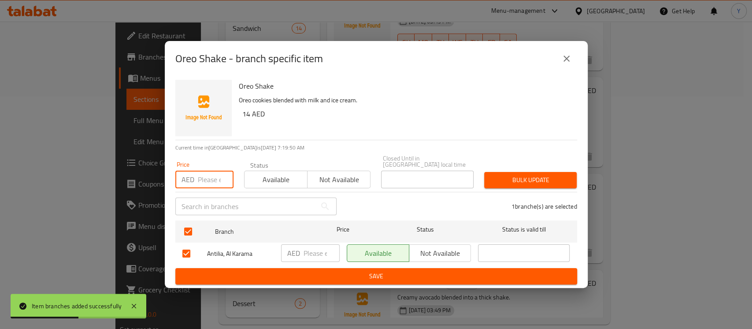
paste input "23.80"
type input "23.80"
click at [515, 188] on div "Bulk update" at bounding box center [530, 179] width 103 height 27
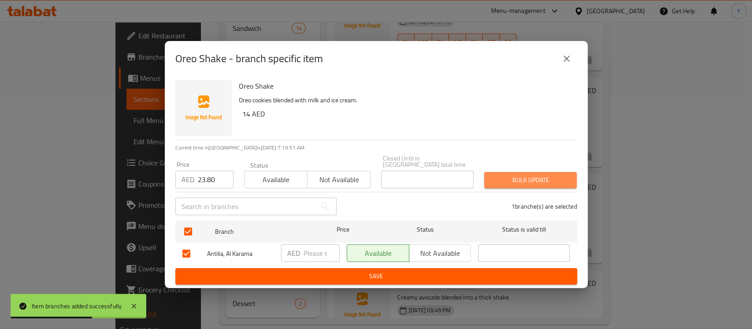
click at [514, 182] on span "Bulk update" at bounding box center [530, 179] width 78 height 11
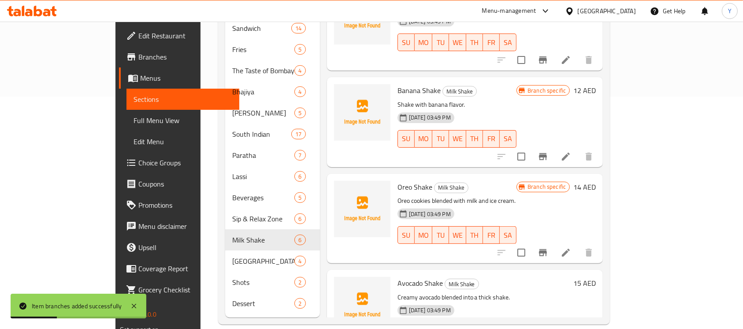
scroll to position [162, 0]
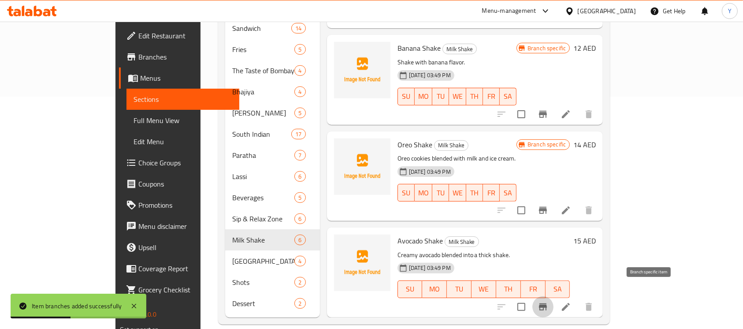
click at [547, 303] on icon "Branch-specific-item" at bounding box center [543, 306] width 8 height 7
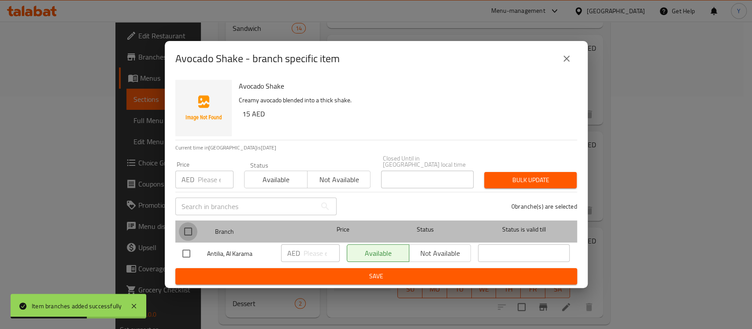
click at [189, 224] on input "checkbox" at bounding box center [188, 231] width 18 height 18
checkbox input "true"
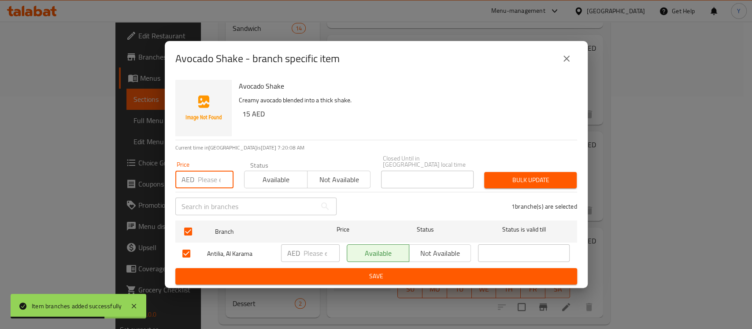
paste input "25.50"
type input "25.50"
click at [529, 185] on span "Bulk update" at bounding box center [530, 179] width 78 height 11
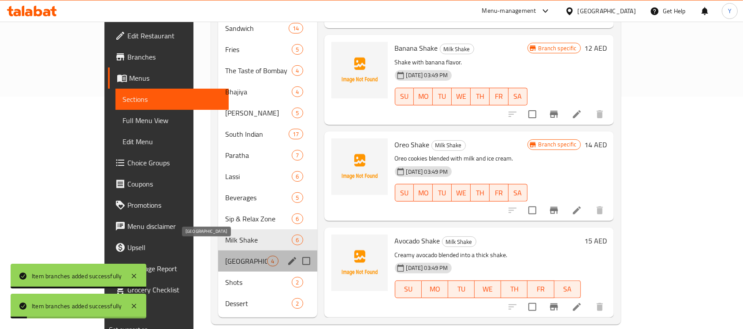
click at [225, 255] on span "[GEOGRAPHIC_DATA]" at bounding box center [246, 260] width 42 height 11
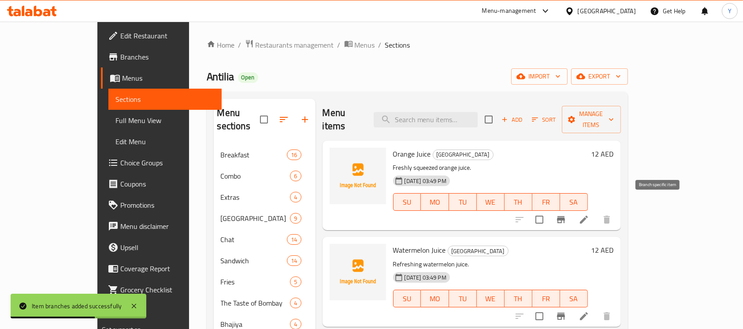
click at [566, 214] on icon "Branch-specific-item" at bounding box center [560, 219] width 11 height 11
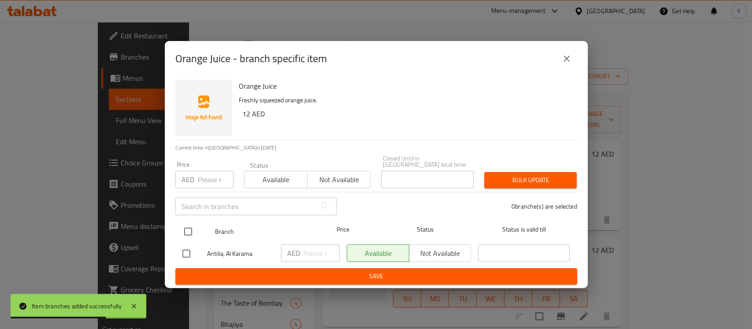
click at [189, 234] on input "checkbox" at bounding box center [188, 231] width 18 height 18
checkbox input "true"
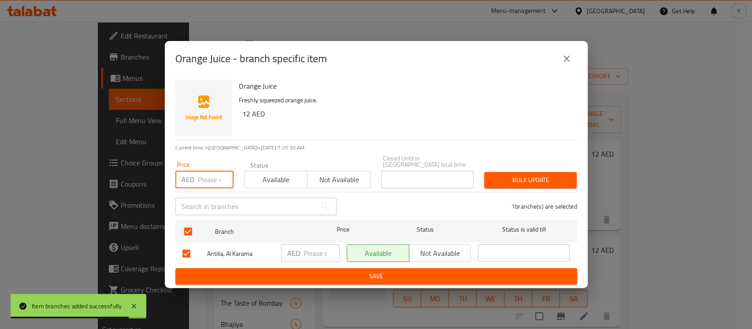
paste input "20.40"
type input "20.40"
click at [525, 188] on div "Bulk update" at bounding box center [530, 179] width 103 height 27
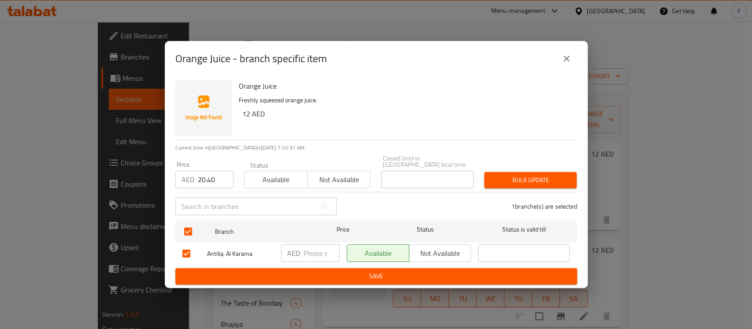
click at [538, 181] on span "Bulk update" at bounding box center [530, 179] width 78 height 11
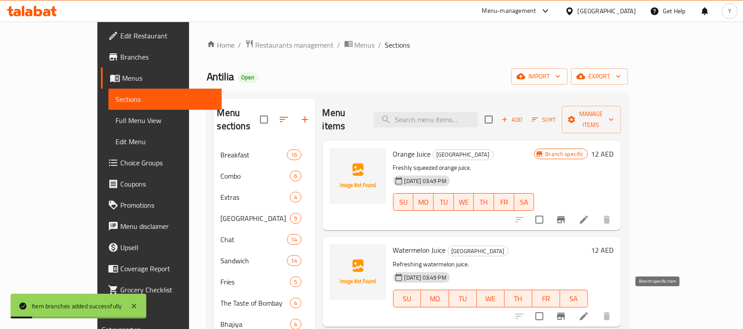
click at [565, 312] on icon "Branch-specific-item" at bounding box center [561, 315] width 8 height 7
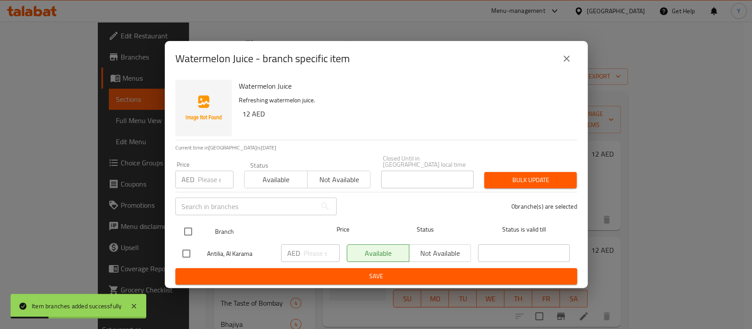
click at [192, 235] on input "checkbox" at bounding box center [188, 231] width 18 height 18
checkbox input "true"
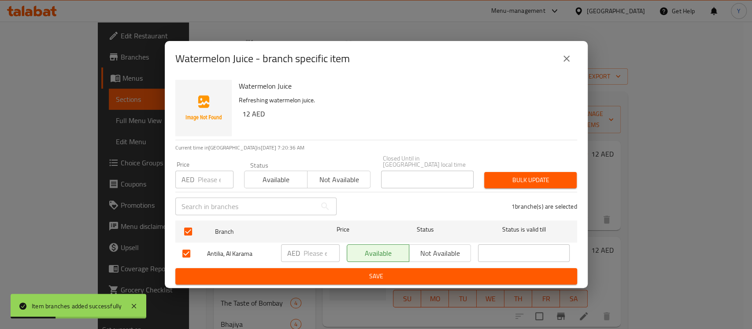
click at [208, 177] on input "number" at bounding box center [216, 179] width 36 height 18
paste input "20.40"
type input "20.40"
click at [510, 186] on button "Bulk update" at bounding box center [530, 180] width 92 height 16
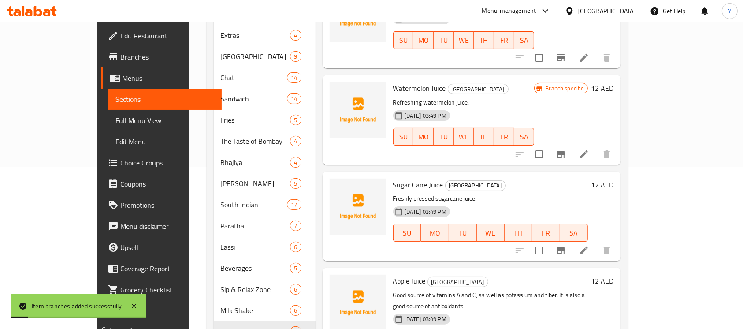
scroll to position [165, 0]
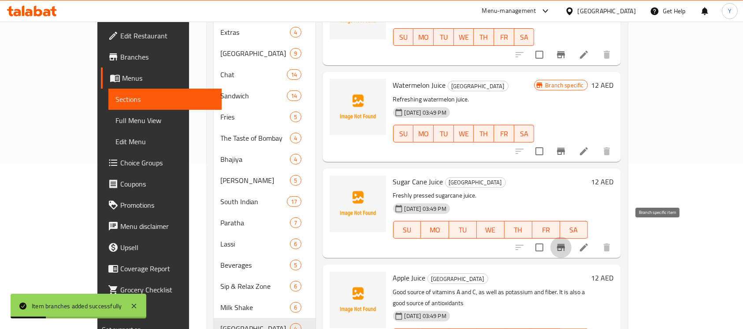
click at [571, 237] on button "Branch-specific-item" at bounding box center [560, 247] width 21 height 21
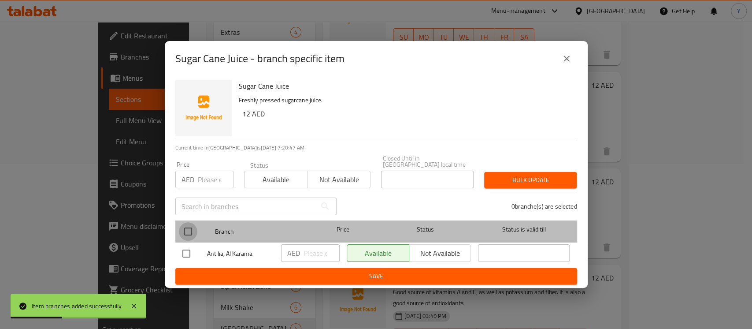
click at [195, 230] on input "checkbox" at bounding box center [188, 231] width 18 height 18
checkbox input "true"
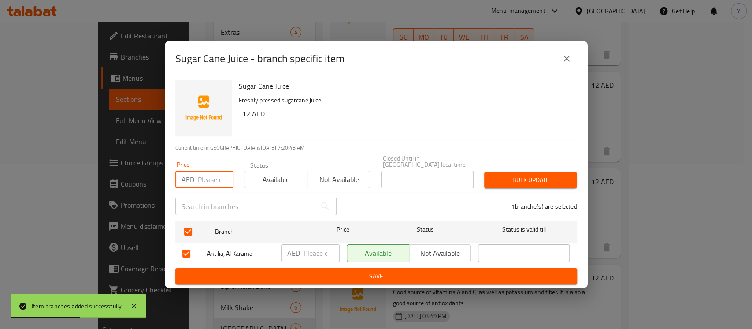
paste input "20.40"
type input "20.40"
click at [506, 177] on span "Bulk update" at bounding box center [530, 179] width 78 height 11
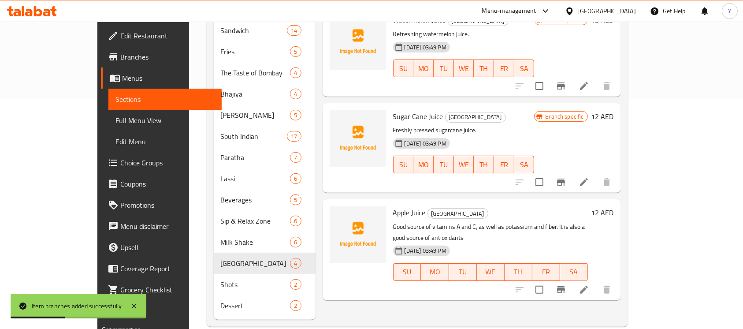
scroll to position [232, 0]
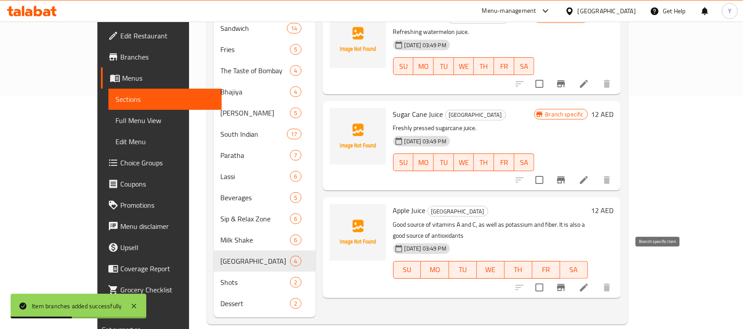
click at [565, 284] on icon "Branch-specific-item" at bounding box center [561, 287] width 8 height 7
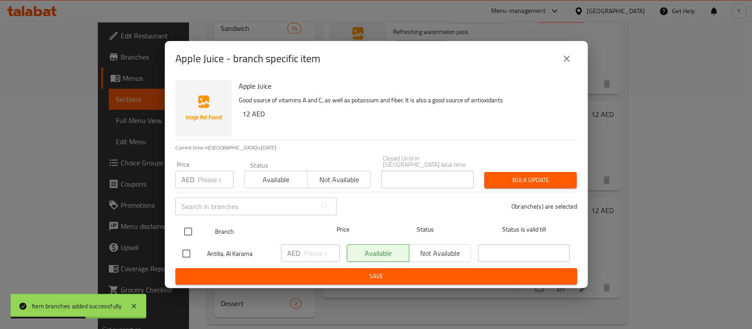
click at [195, 233] on input "checkbox" at bounding box center [188, 231] width 18 height 18
checkbox input "true"
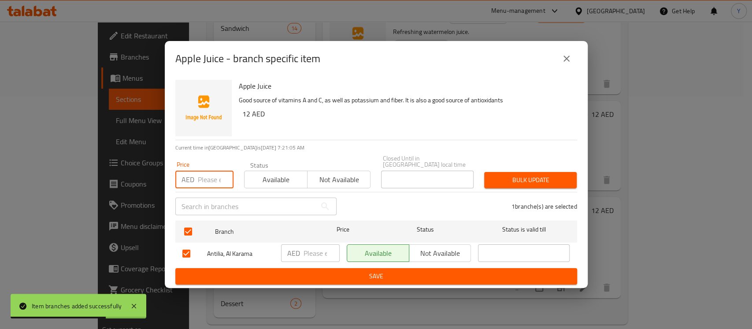
paste input "20.40"
type input "20.40"
click at [503, 180] on span "Bulk update" at bounding box center [530, 179] width 78 height 11
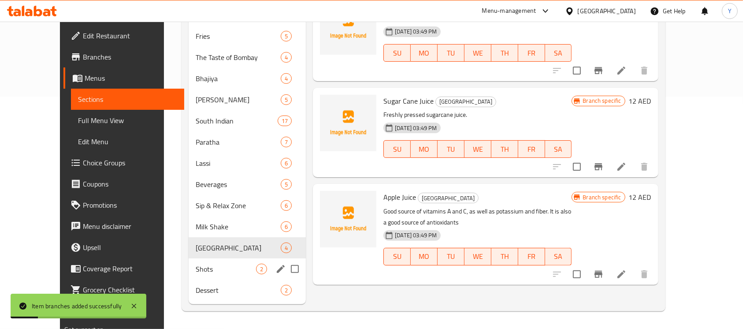
click at [189, 274] on div "Shots 2" at bounding box center [247, 268] width 117 height 21
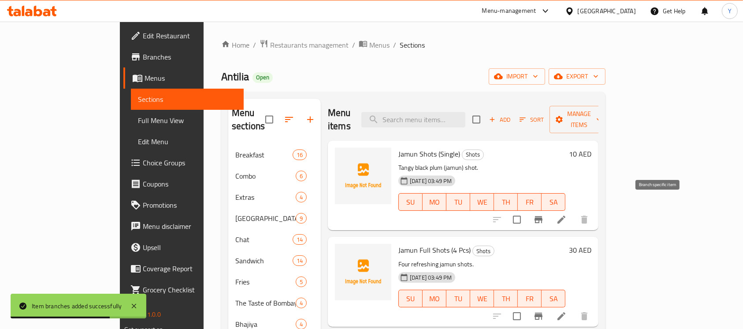
click at [542, 216] on icon "Branch-specific-item" at bounding box center [538, 219] width 8 height 7
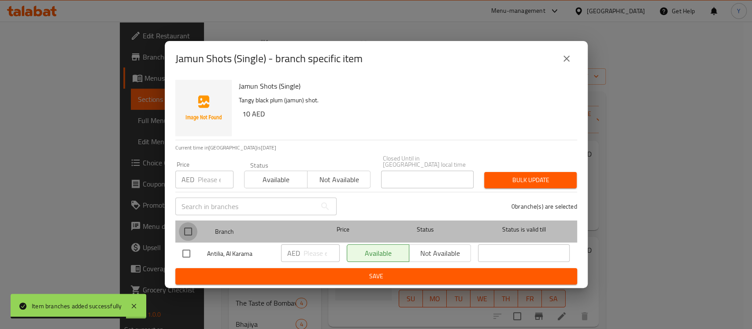
click at [181, 236] on input "checkbox" at bounding box center [188, 231] width 18 height 18
checkbox input "true"
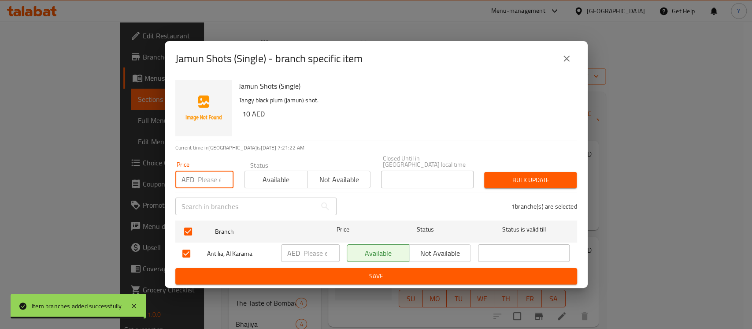
paste input "17.00"
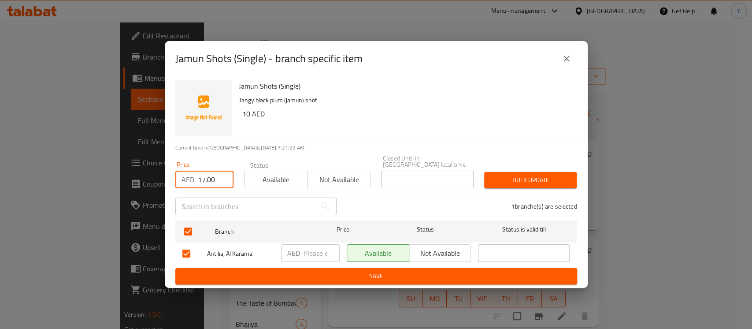
type input "17.00"
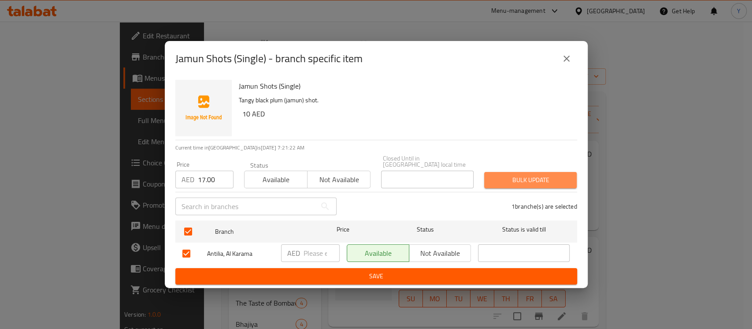
click at [504, 178] on span "Bulk update" at bounding box center [530, 179] width 78 height 11
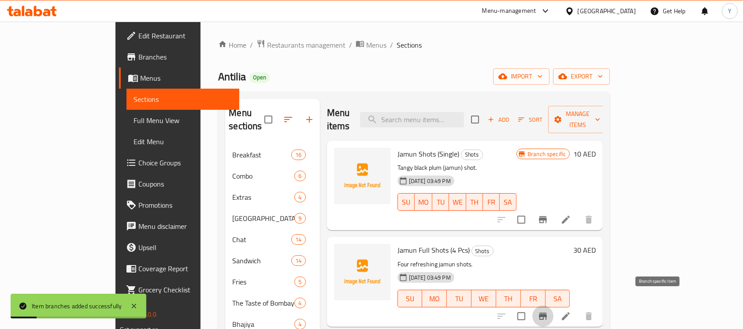
click at [553, 305] on button "Branch-specific-item" at bounding box center [542, 315] width 21 height 21
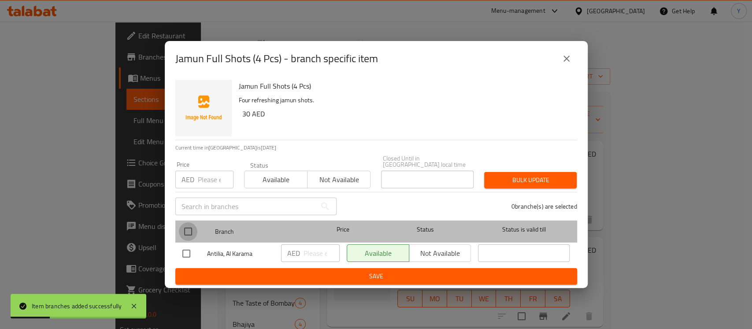
click at [192, 232] on input "checkbox" at bounding box center [188, 231] width 18 height 18
checkbox input "true"
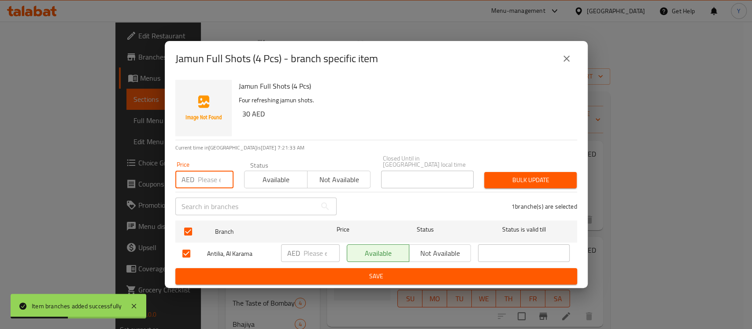
paste input "51.00"
type input "51.00"
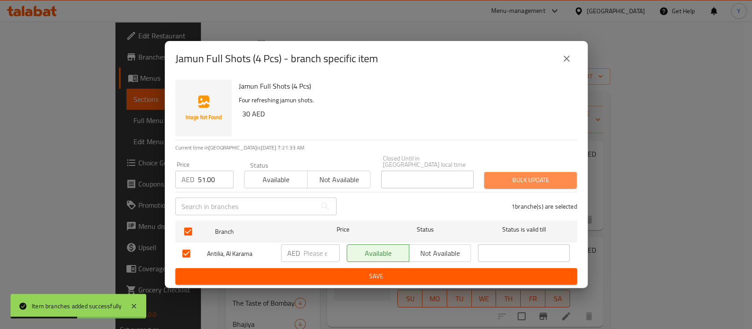
click at [514, 176] on span "Bulk update" at bounding box center [530, 179] width 78 height 11
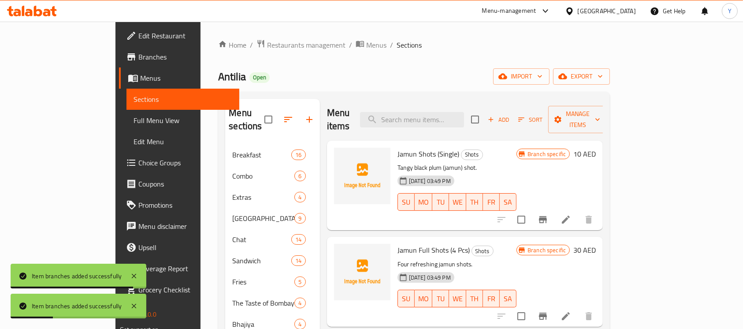
scroll to position [232, 0]
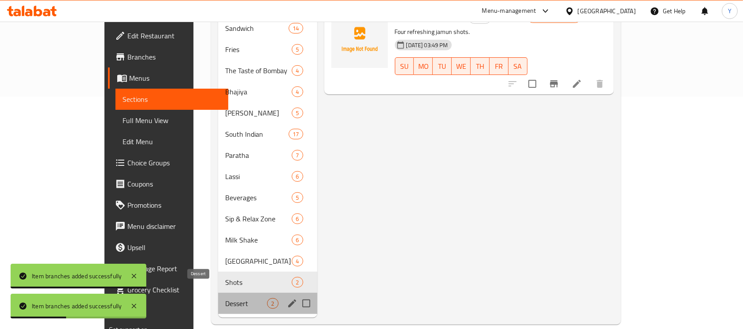
click at [225, 298] on span "Dessert" at bounding box center [246, 303] width 42 height 11
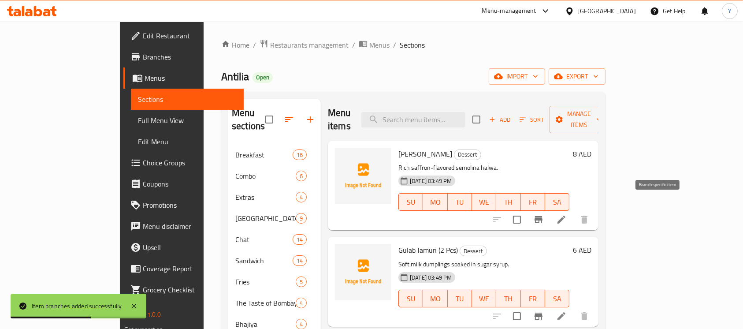
click at [543, 214] on icon "Branch-specific-item" at bounding box center [538, 219] width 11 height 11
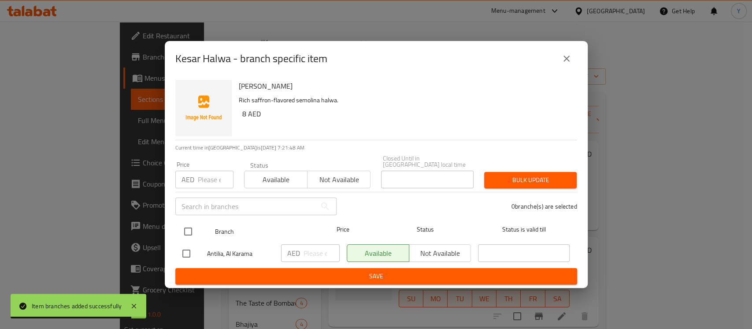
click at [181, 228] on input "checkbox" at bounding box center [188, 231] width 18 height 18
checkbox input "true"
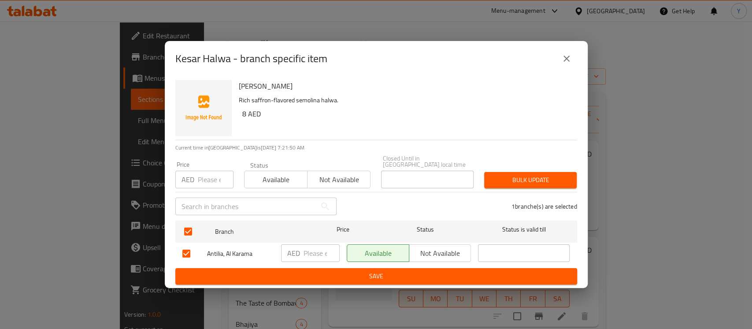
drag, startPoint x: 196, startPoint y: 177, endPoint x: 187, endPoint y: 177, distance: 9.2
click at [187, 177] on p "AED" at bounding box center [187, 179] width 13 height 11
click at [211, 177] on input "number" at bounding box center [216, 179] width 36 height 18
paste input "13.60"
type input "13.60"
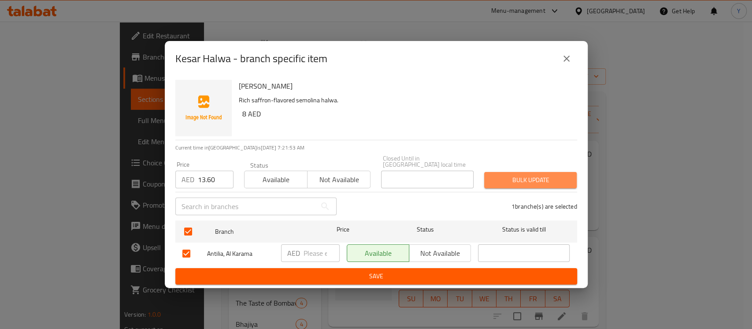
click at [528, 187] on button "Bulk update" at bounding box center [530, 180] width 92 height 16
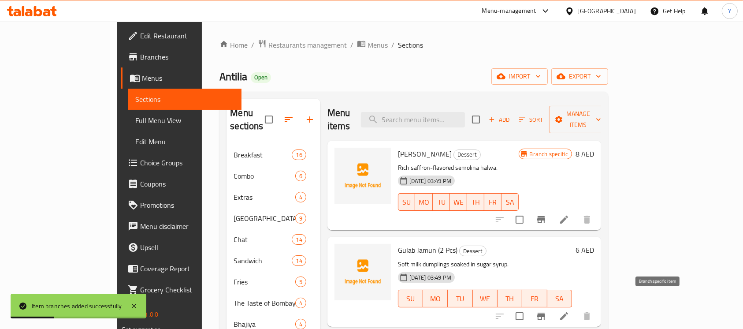
click at [546, 311] on icon "Branch-specific-item" at bounding box center [541, 316] width 11 height 11
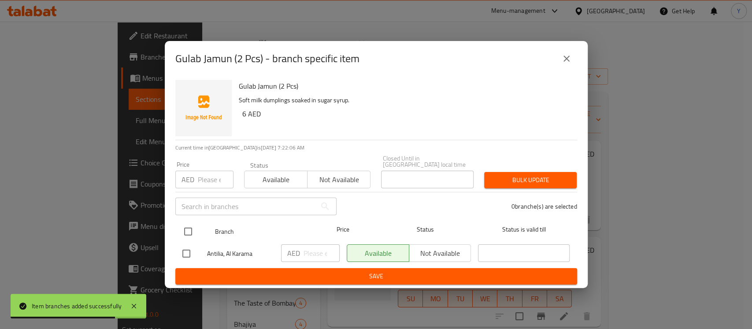
click at [184, 226] on input "checkbox" at bounding box center [188, 231] width 18 height 18
checkbox input "true"
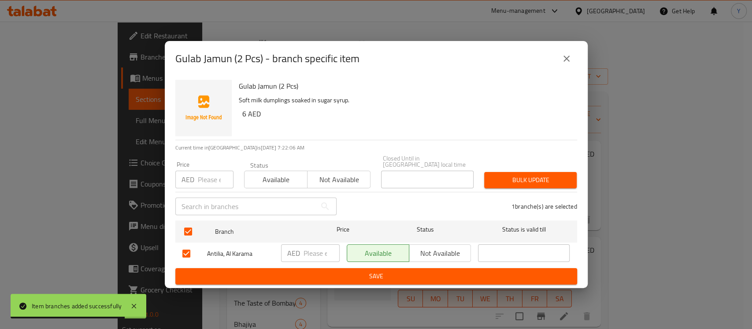
click at [201, 184] on input "number" at bounding box center [216, 179] width 36 height 18
paste input "10.20"
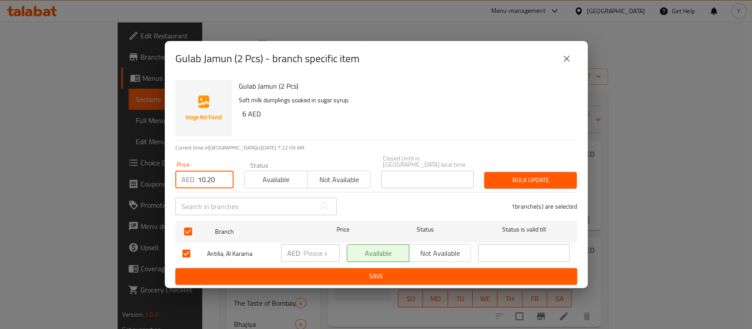
type input "10.20"
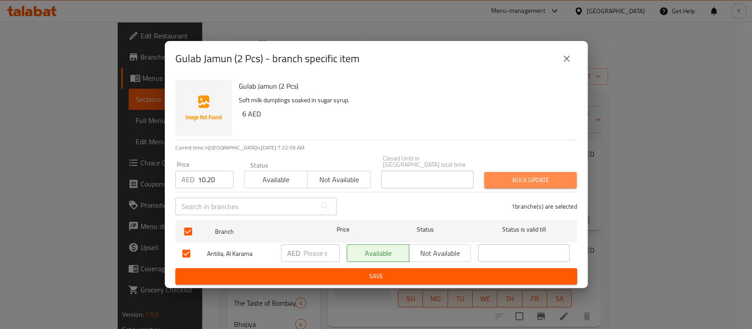
click at [531, 186] on button "Bulk update" at bounding box center [530, 180] width 92 height 16
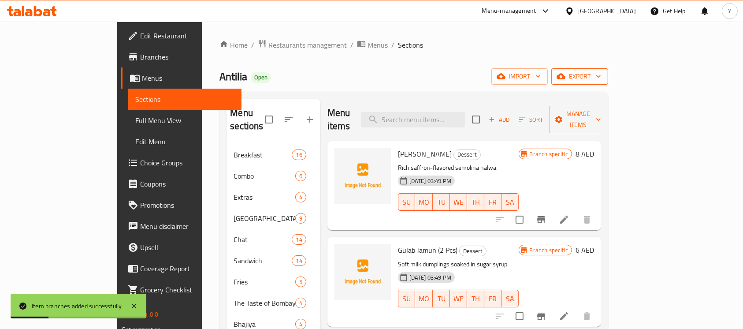
click at [601, 81] on span "export" at bounding box center [579, 76] width 43 height 11
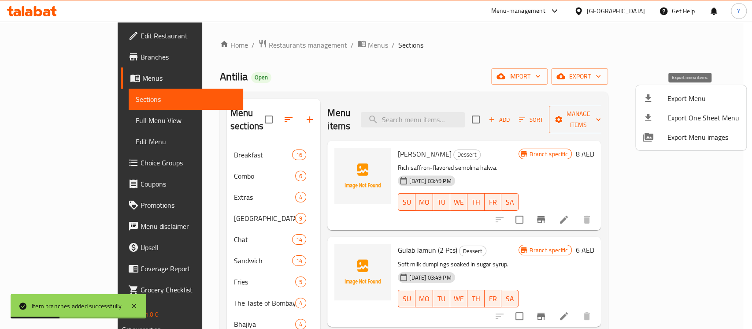
click at [688, 103] on span "Export Menu" at bounding box center [703, 98] width 72 height 11
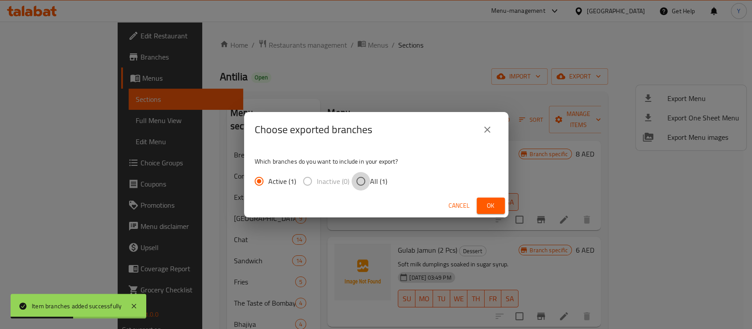
click at [362, 181] on input "All (1)" at bounding box center [360, 181] width 18 height 18
radio input "true"
click at [482, 204] on button "Ok" at bounding box center [491, 205] width 28 height 16
